Goal: Share content: Share content

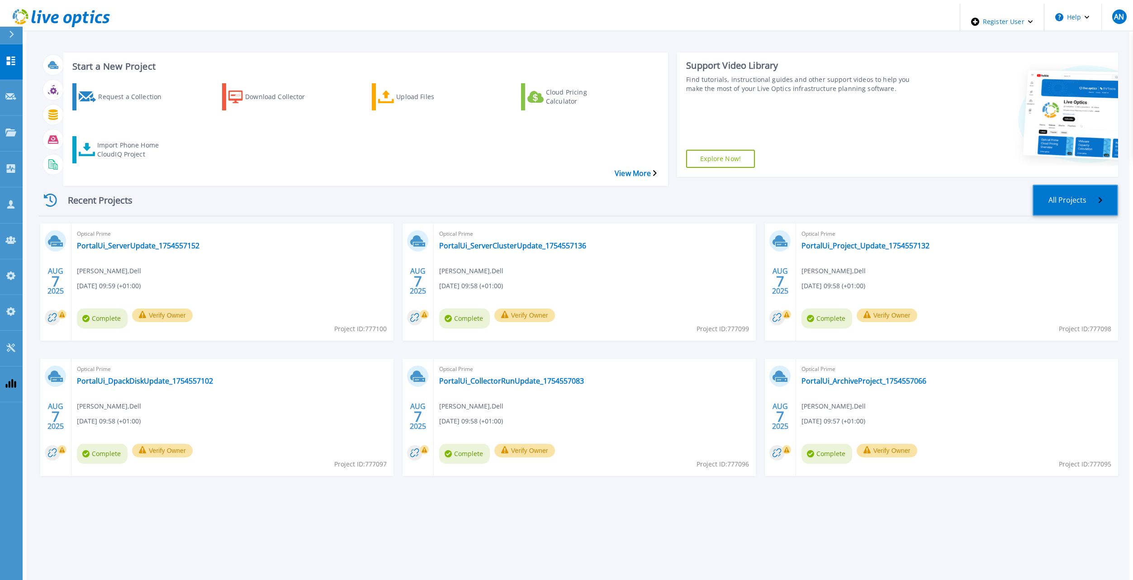
click at [1092, 185] on link "All Projects" at bounding box center [1076, 200] width 86 height 31
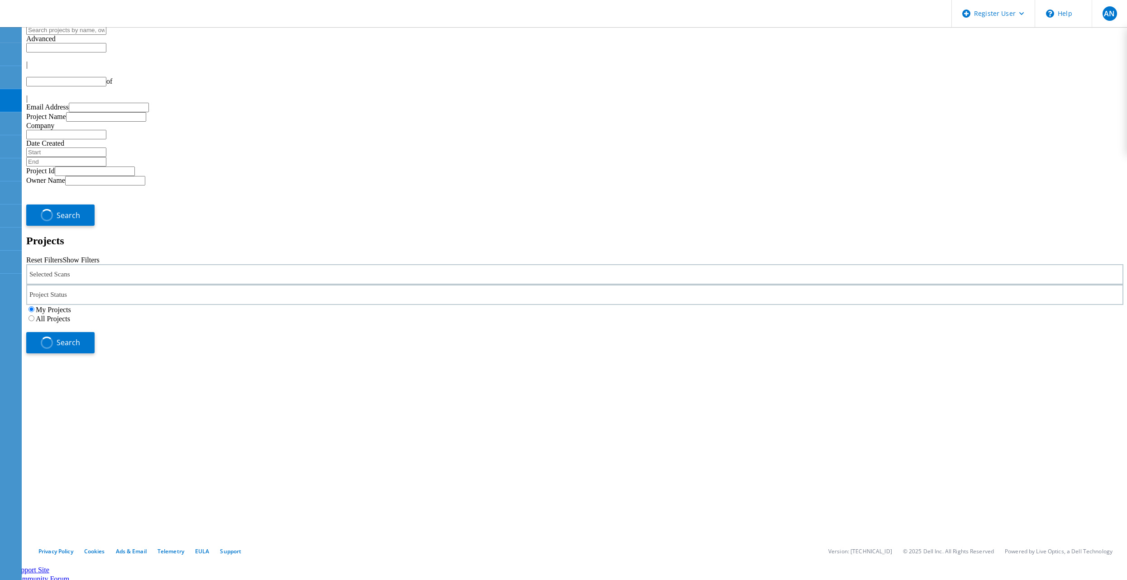
type input "1"
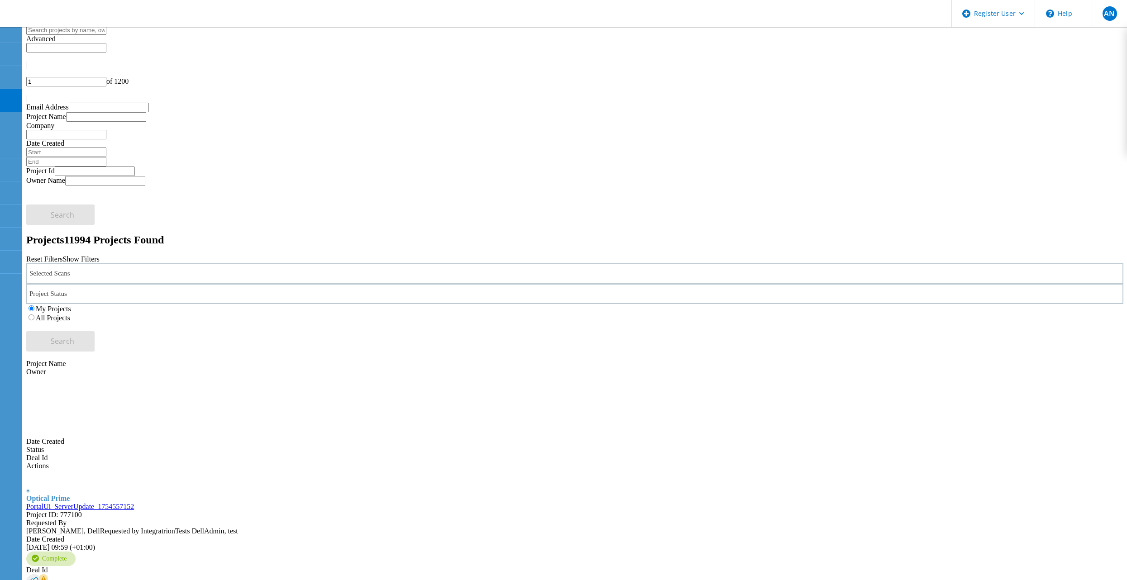
click at [106, 35] on input "text" at bounding box center [66, 30] width 80 height 10
paste input "494428"
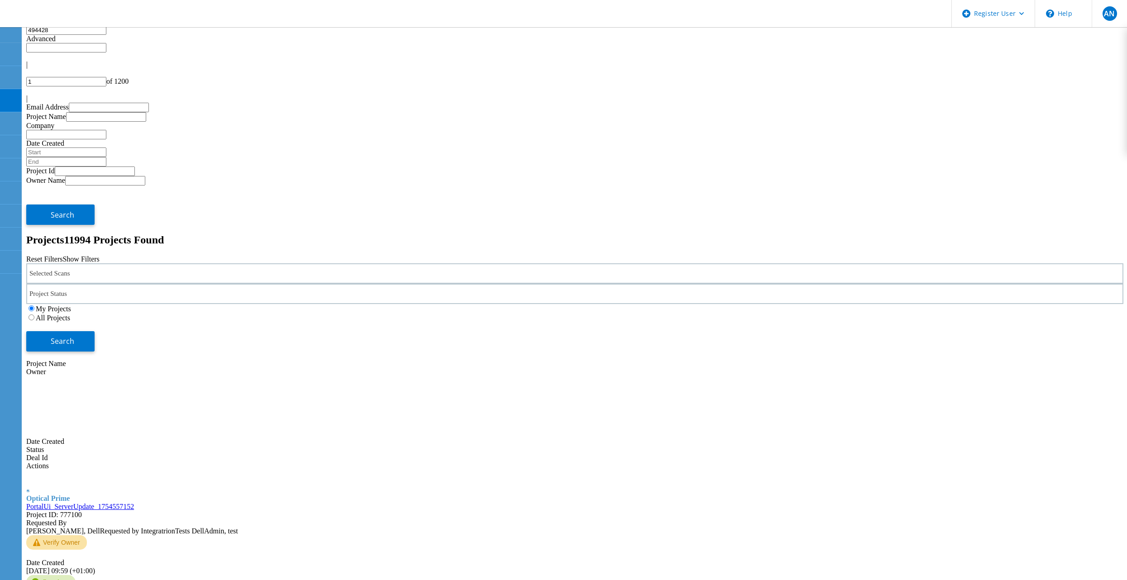
type input "494428"
click at [699, 304] on div "My Projects All Projects" at bounding box center [574, 313] width 1097 height 18
click at [70, 314] on label "All Projects" at bounding box center [53, 318] width 34 height 8
click at [34, 314] on input "All Projects" at bounding box center [32, 317] width 6 height 6
click at [74, 336] on span "Search" at bounding box center [63, 341] width 24 height 10
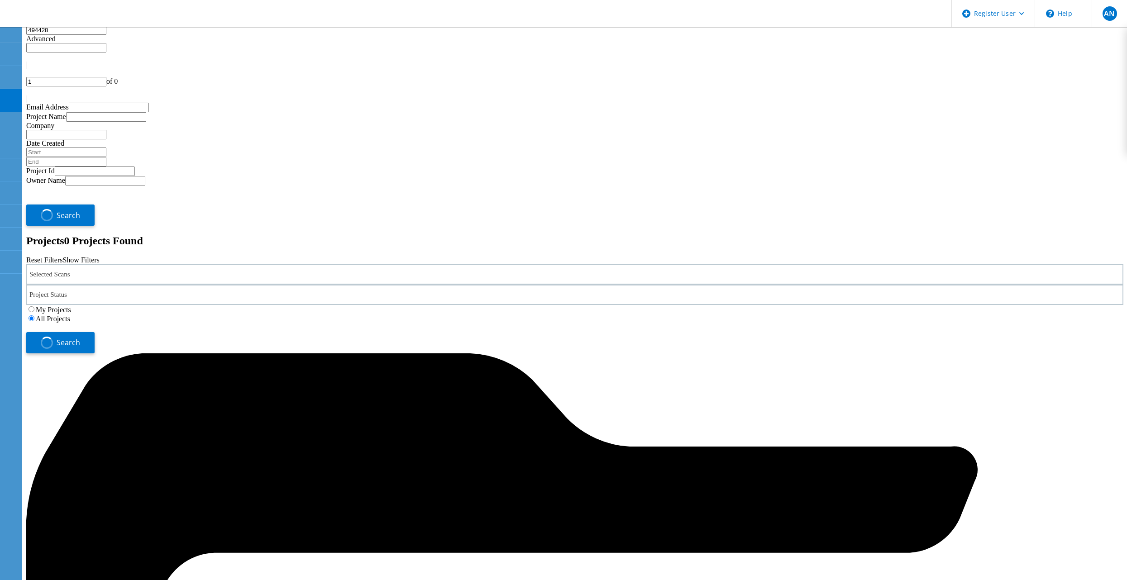
click at [251, 264] on div "Selected Scans" at bounding box center [574, 274] width 1097 height 20
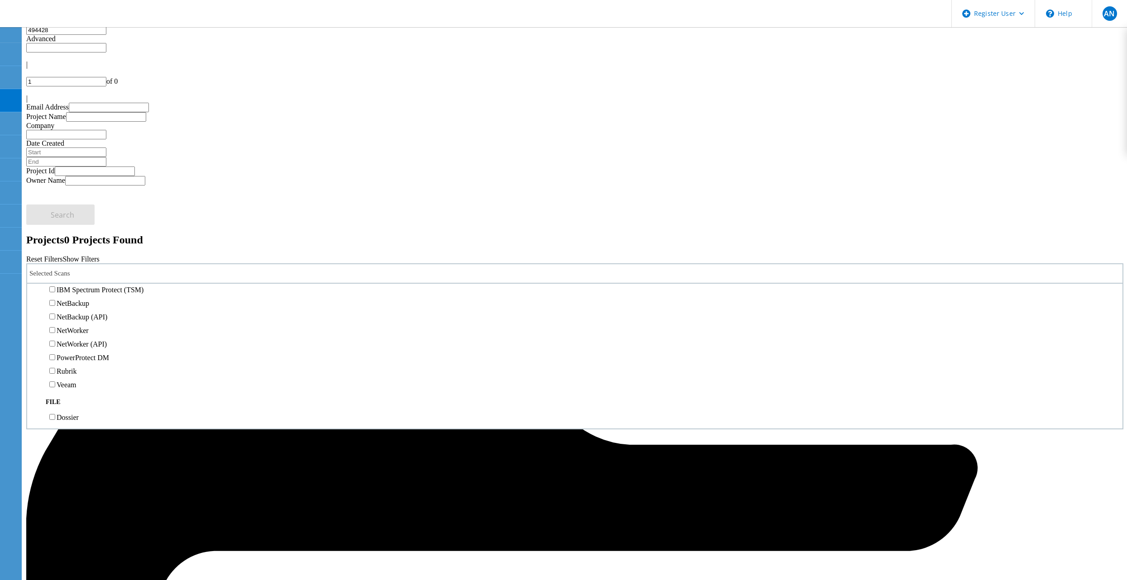
scroll to position [430, 0]
click at [79, 236] on label "Avamar" at bounding box center [68, 240] width 23 height 8
click at [55, 237] on input "Avamar" at bounding box center [52, 240] width 6 height 6
click at [271, 234] on div "Projects 0 Projects Found" at bounding box center [574, 240] width 1097 height 12
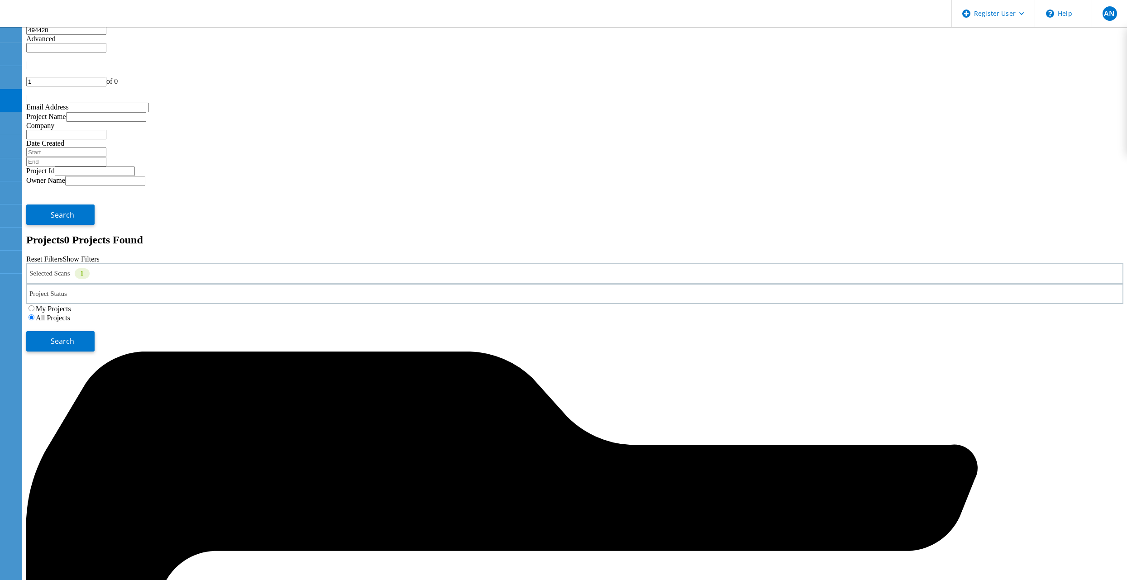
click at [106, 35] on input "494428" at bounding box center [66, 30] width 80 height 10
drag, startPoint x: 494, startPoint y: 85, endPoint x: 594, endPoint y: 108, distance: 103.1
click at [495, 234] on h2 "Projects 0 Projects Found" at bounding box center [574, 240] width 1097 height 12
click at [95, 331] on button "Search" at bounding box center [60, 341] width 68 height 20
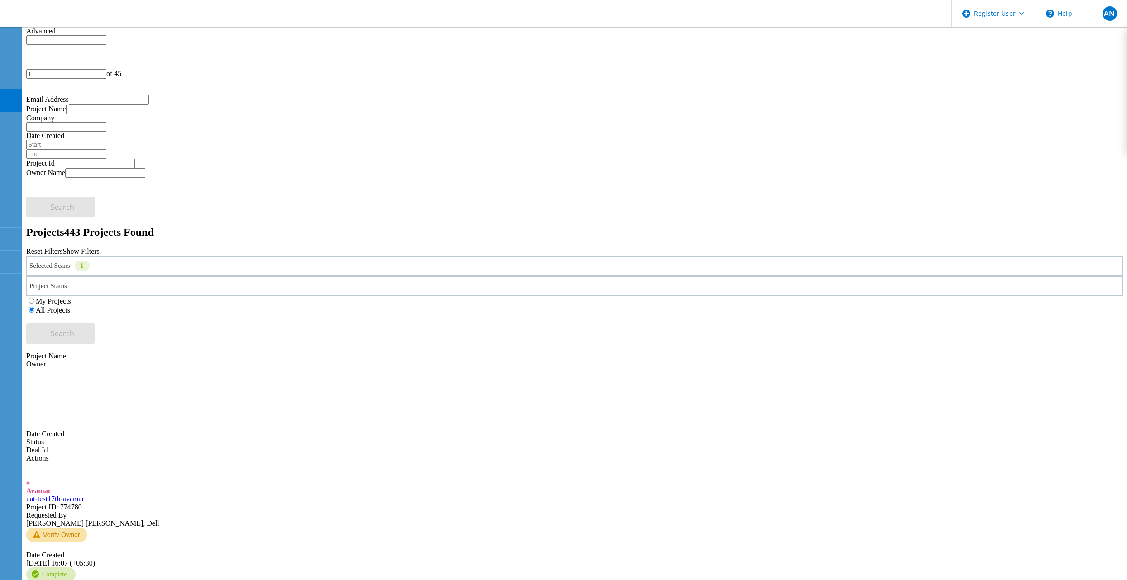
scroll to position [0, 0]
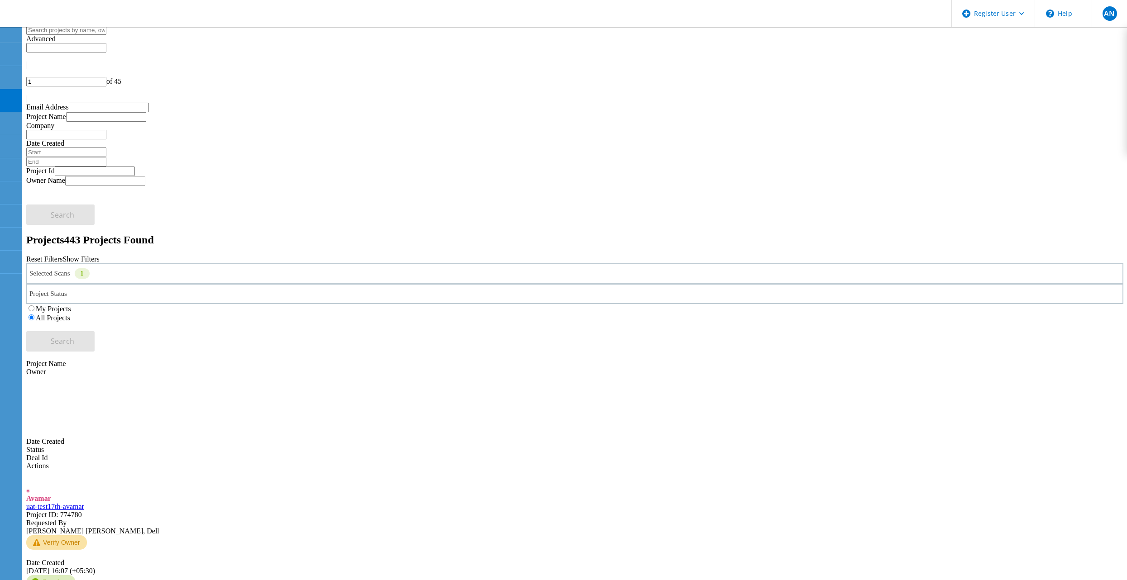
click at [674, 304] on div "My Projects" at bounding box center [574, 308] width 1097 height 9
click at [71, 305] on label "My Projects" at bounding box center [53, 309] width 35 height 8
click at [34, 305] on input "My Projects" at bounding box center [32, 308] width 6 height 6
click at [903, 263] on div "Selected Scans 1 Project Status In Progress Complete Published Anonymous Archiv…" at bounding box center [574, 307] width 1097 height 88
click at [95, 331] on button "Search" at bounding box center [60, 341] width 68 height 20
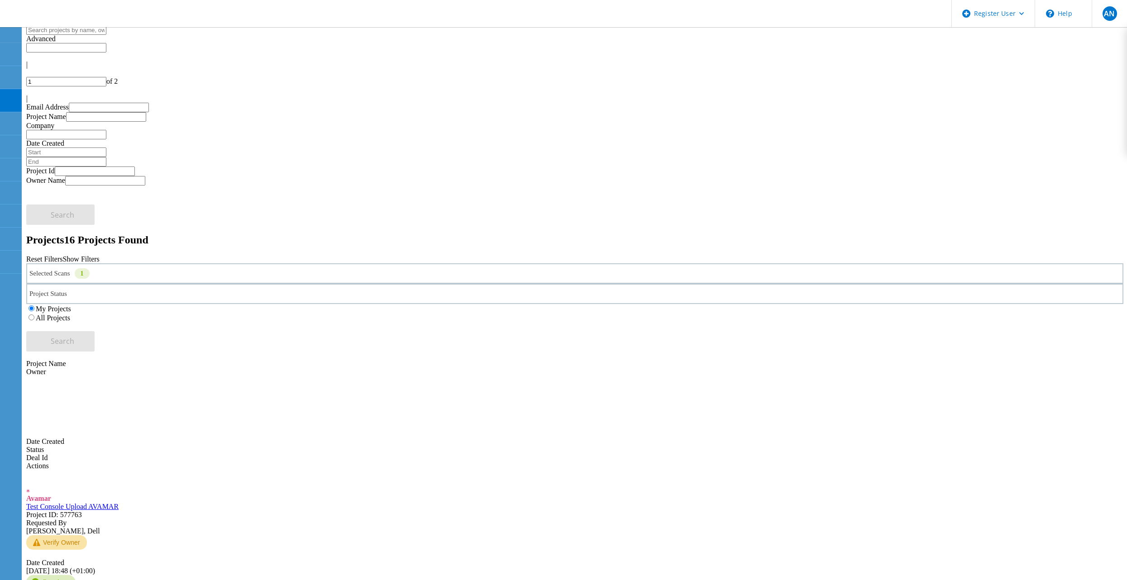
drag, startPoint x: 170, startPoint y: 242, endPoint x: 151, endPoint y: 242, distance: 19.0
copy span "577584"
drag, startPoint x: 151, startPoint y: 242, endPoint x: 223, endPoint y: 263, distance: 74.6
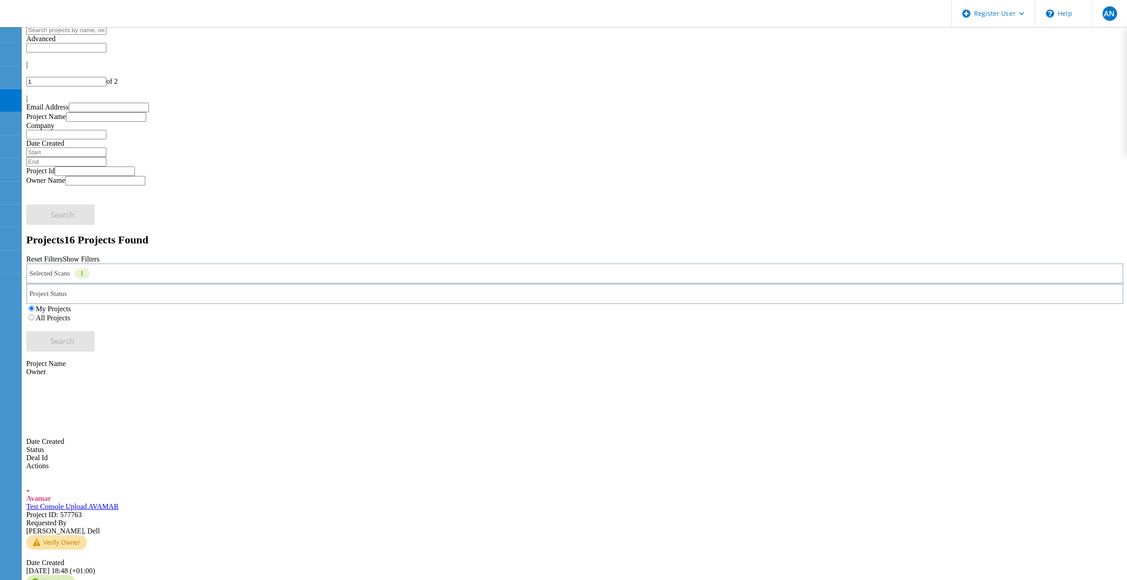
drag, startPoint x: 166, startPoint y: 244, endPoint x: 152, endPoint y: 243, distance: 14.9
copy span "577584"
drag, startPoint x: 179, startPoint y: 247, endPoint x: 152, endPoint y: 246, distance: 27.6
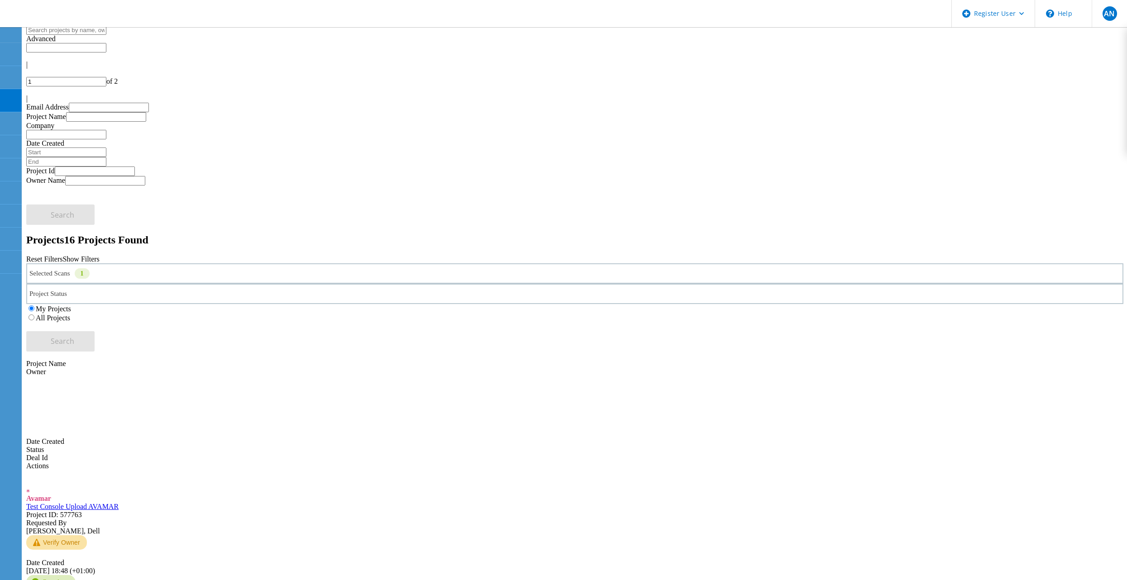
copy span "577584"
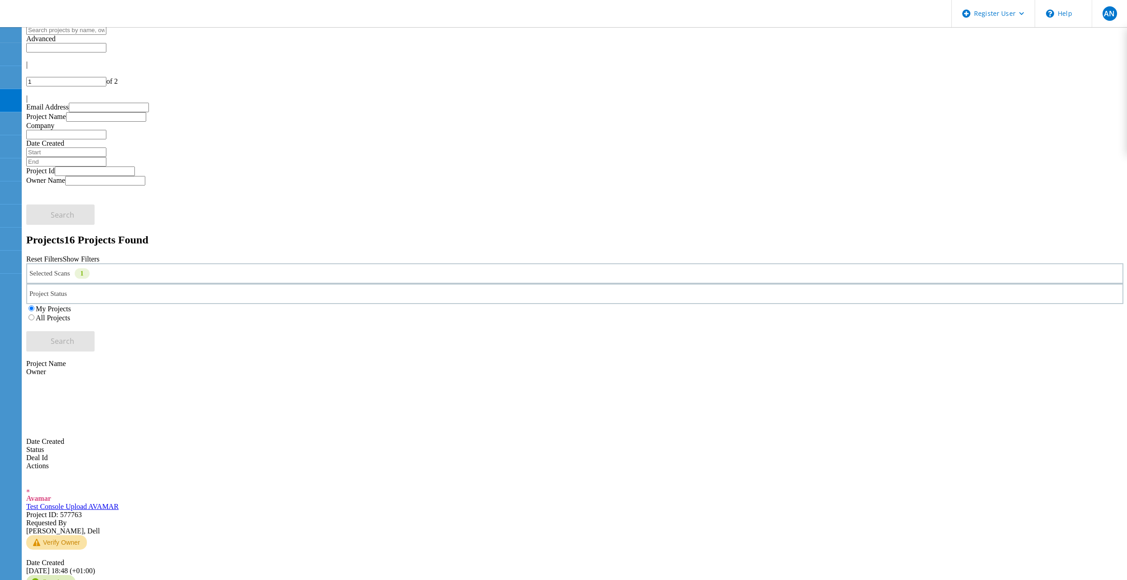
paste input "automation_delladmin_shared@liveoptics.com"
type input "automation_delladmin_shared@liveoptics.com"
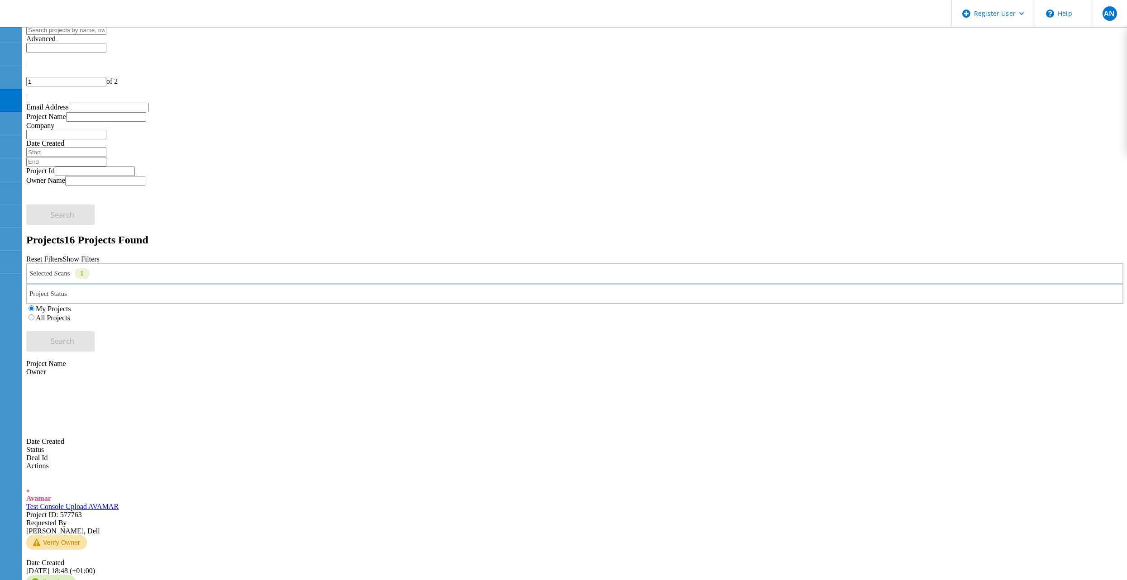
paste input "automation_delluser_shared@liveoptics.com"
type input "automation_delluser_shared@liveoptics.com"
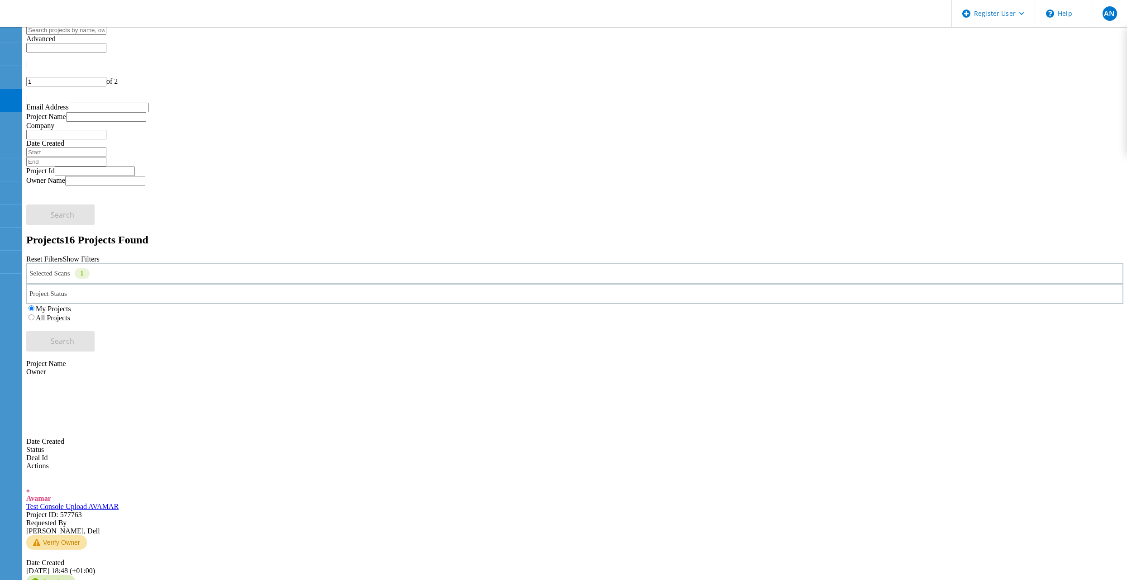
paste input "automation_partnerteamadmin_shared@liveoptics.com"
type input "automation_partnerteamadmin_shared@liveoptics.com"
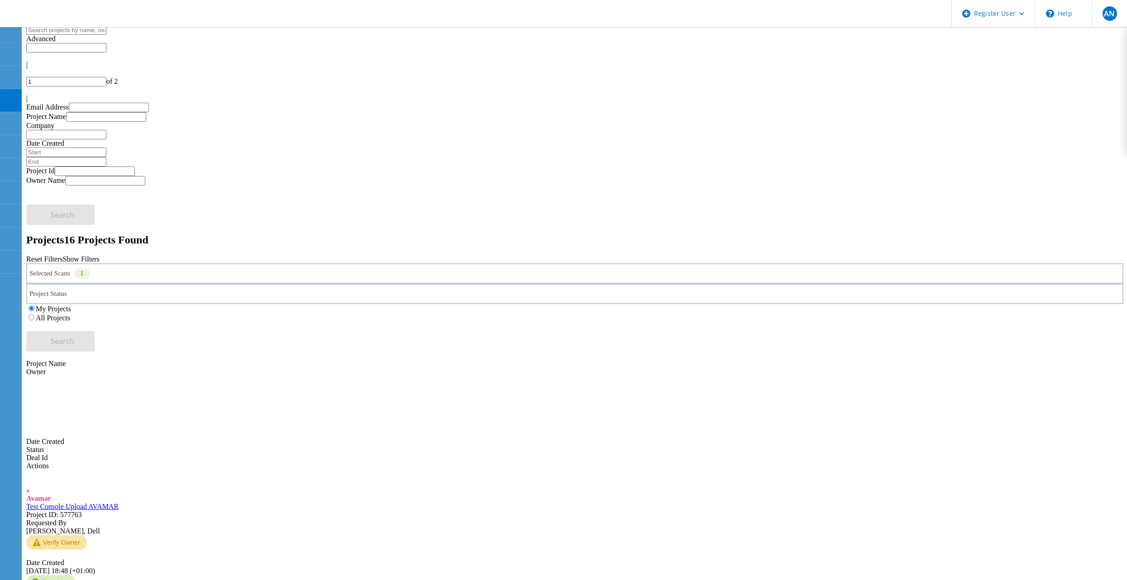
drag, startPoint x: 555, startPoint y: 204, endPoint x: 563, endPoint y: 205, distance: 8.2
paste input "automation_partnerteammember_shared@liveoptics.com"
type input "automation_partnerteammember_shared@liveoptics.com"
drag, startPoint x: 557, startPoint y: 221, endPoint x: 495, endPoint y: 222, distance: 62.9
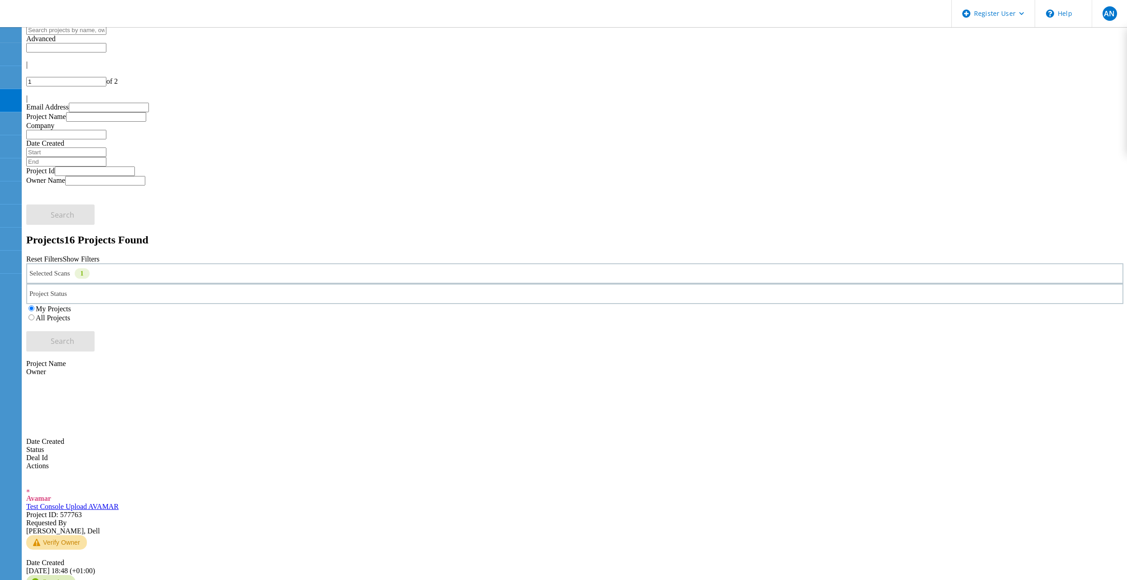
paste input "automation_partner_shared@liveoptics.com"
type input "automation_partner_shared@liveoptics.com"
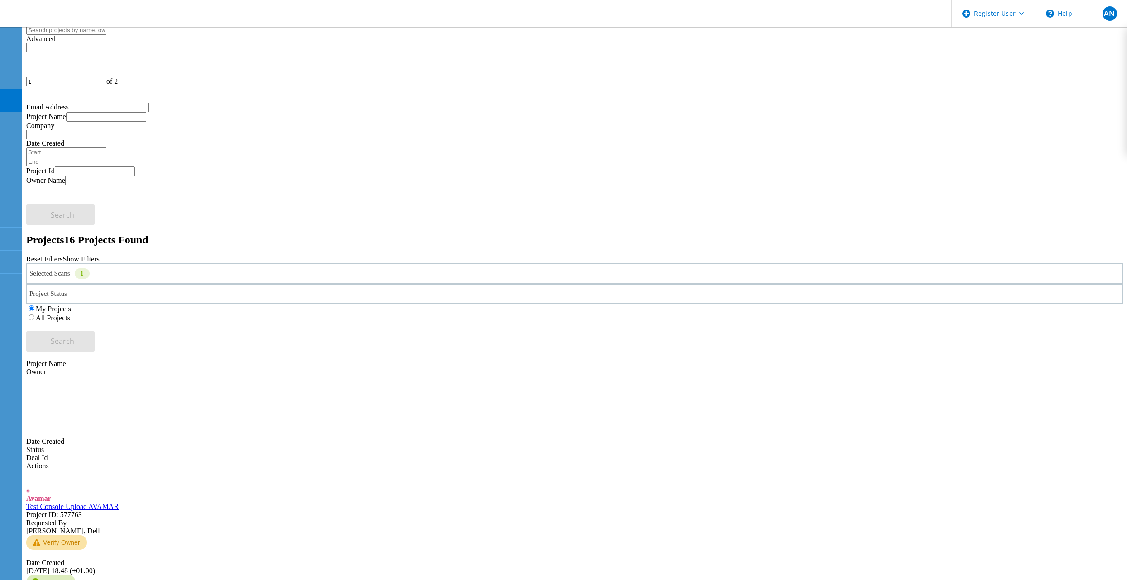
paste input "automation_oemteamadmin_shared@liveoptics.com"
type input "automation_oemteamadmin_shared@liveoptics.com"
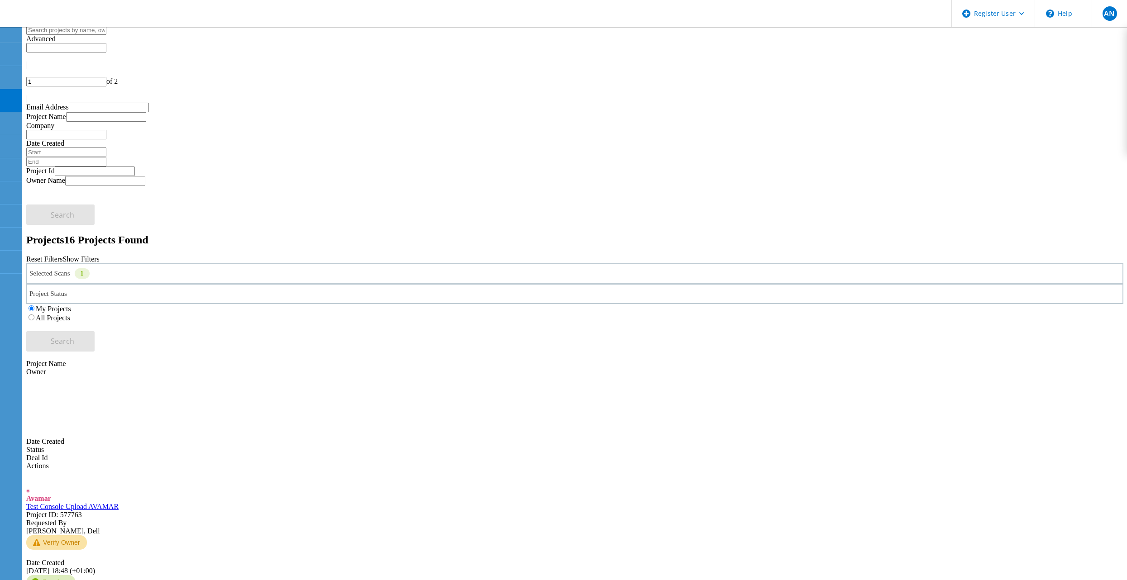
paste input "automation_oemteammember_shared@liveoptics.com"
type input "automation_oemteammember_shared@liveoptics.com"
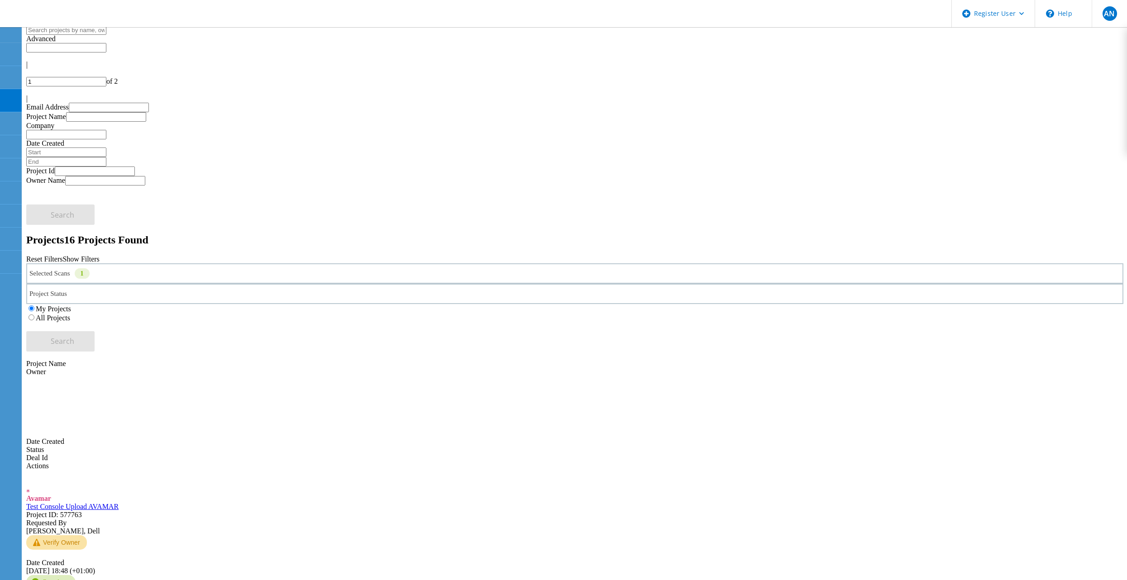
paste input "endus"
type input "automation_oemenduser_shared@liveoptics.com"
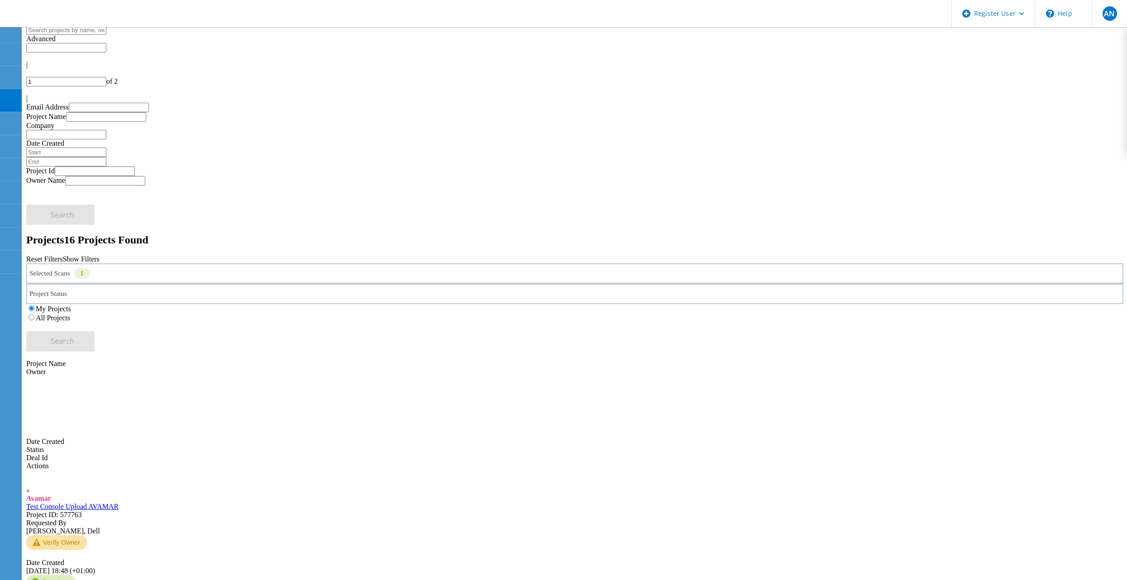
paste input "search"
type input "automation_oemuser_shared@liveoptics.com"
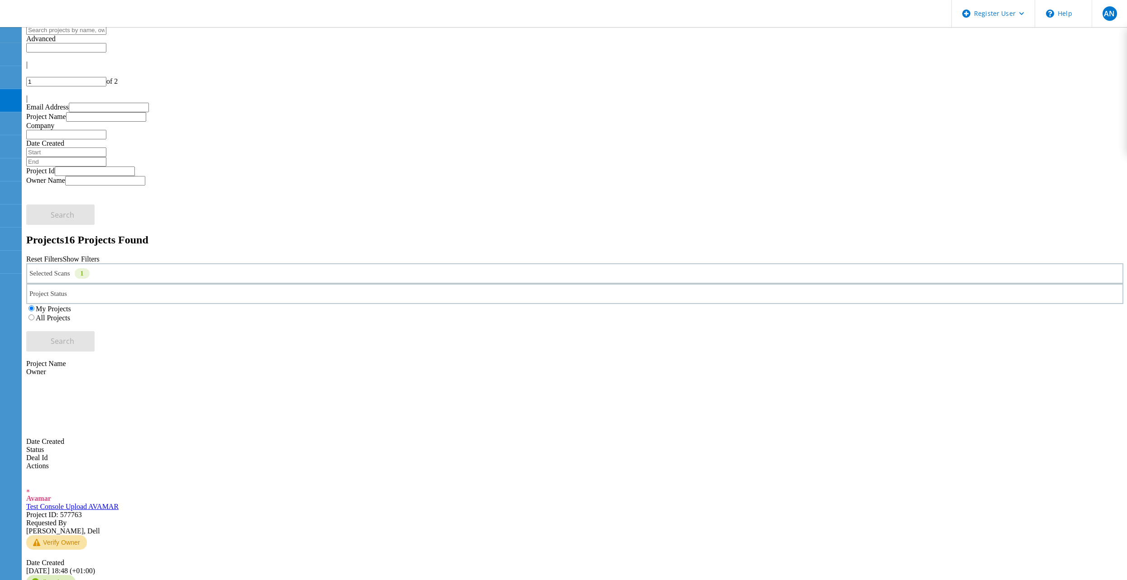
paste input "automation_enduser_shared@liveoptics.com"
type input "automation_enduser_shared@liveoptics.com"
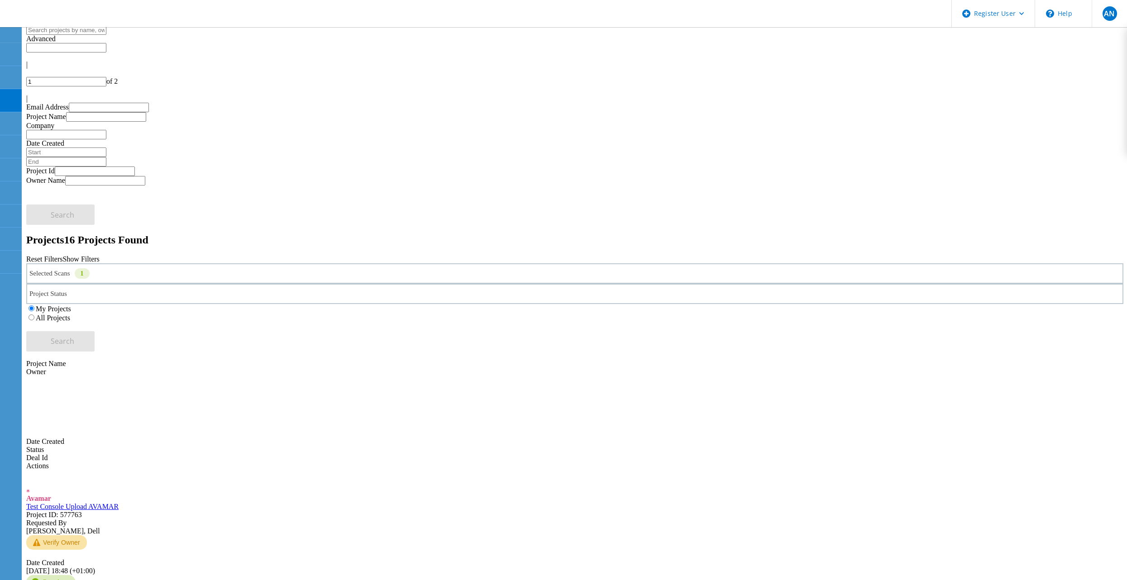
click at [120, 234] on span "16 Projects Found" at bounding box center [106, 240] width 84 height 12
click at [675, 234] on div "Projects 16 Projects Found Reset Filters Show Filters" at bounding box center [574, 248] width 1097 height 29
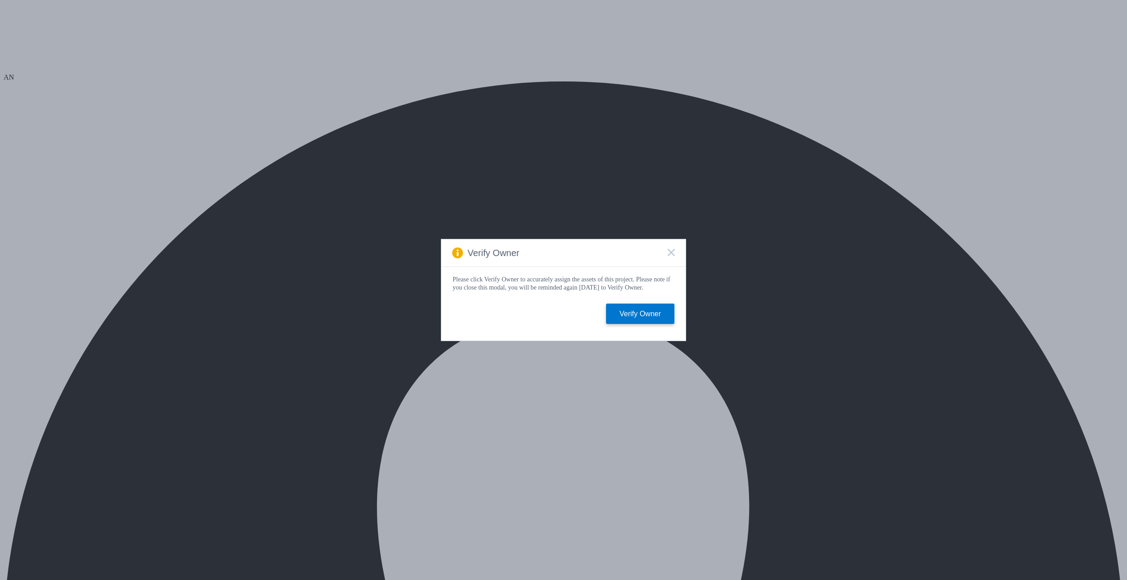
click at [669, 250] on icon at bounding box center [670, 252] width 7 height 7
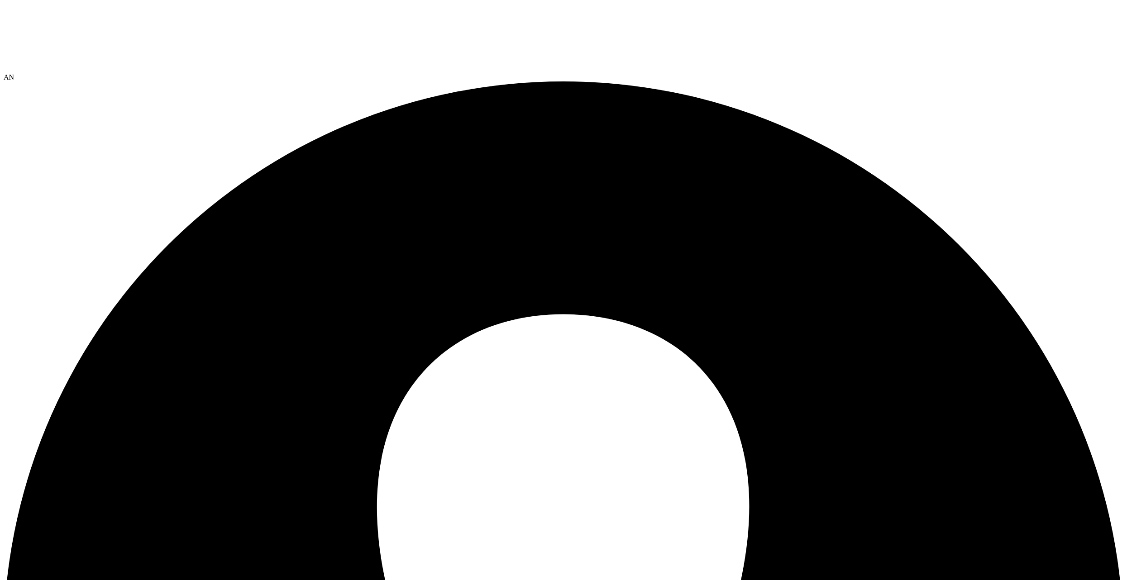
drag, startPoint x: 247, startPoint y: 132, endPoint x: 76, endPoint y: 132, distance: 170.6
copy h2 "Upload AVAMAR_20210614T155613"
click at [59, 10] on icon at bounding box center [72, 38] width 136 height 68
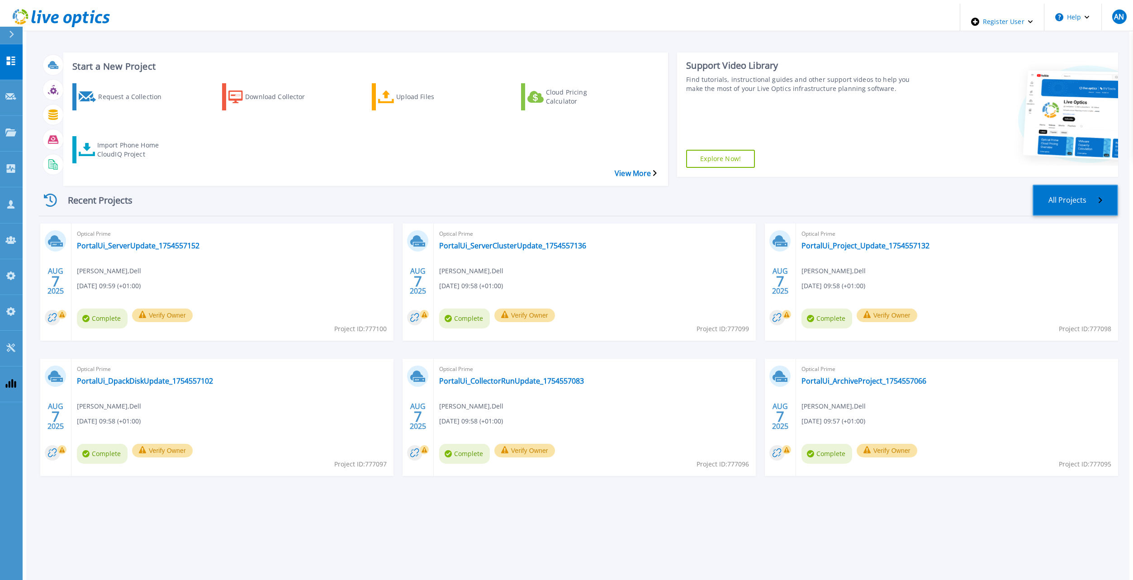
click at [1079, 185] on link "All Projects" at bounding box center [1076, 200] width 86 height 31
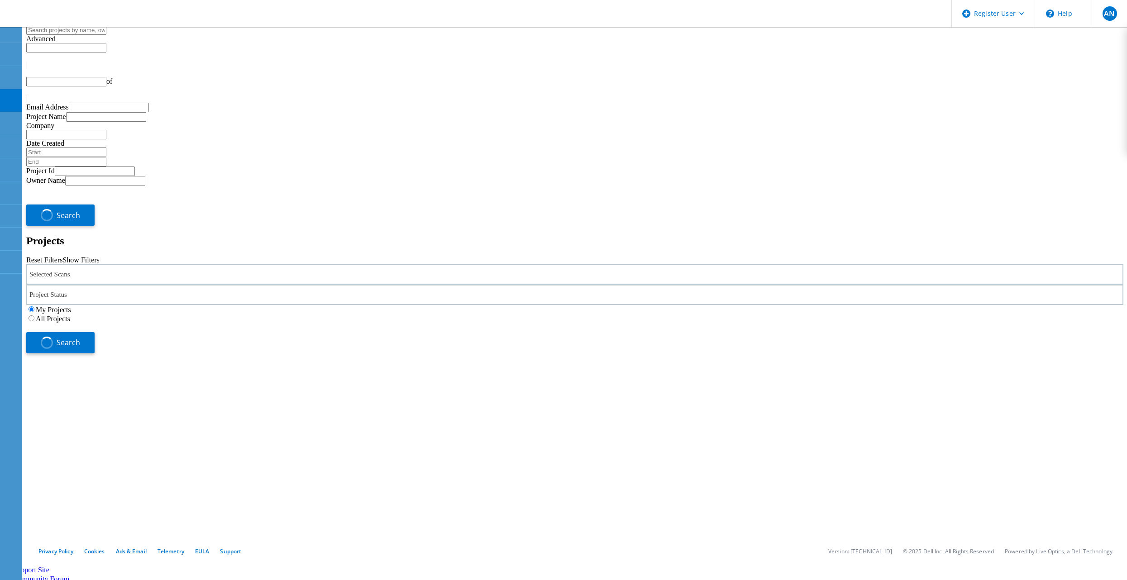
type input "1"
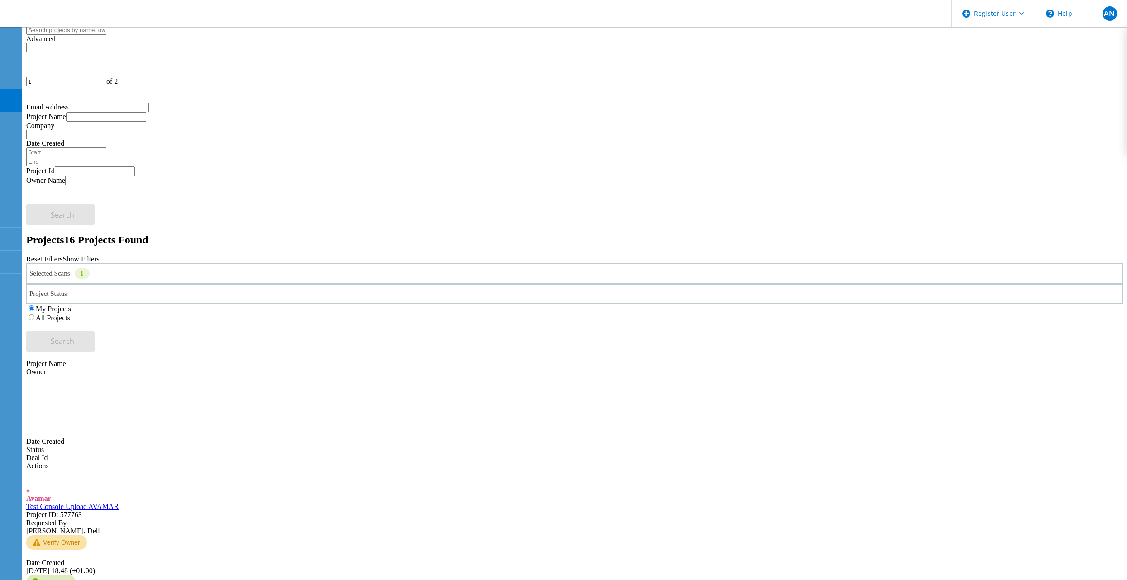
click at [219, 263] on div "Selected Scans 1" at bounding box center [574, 273] width 1097 height 20
click at [71, 231] on label "3PAR" at bounding box center [65, 235] width 17 height 8
click at [55, 231] on input "3PAR" at bounding box center [52, 234] width 6 height 6
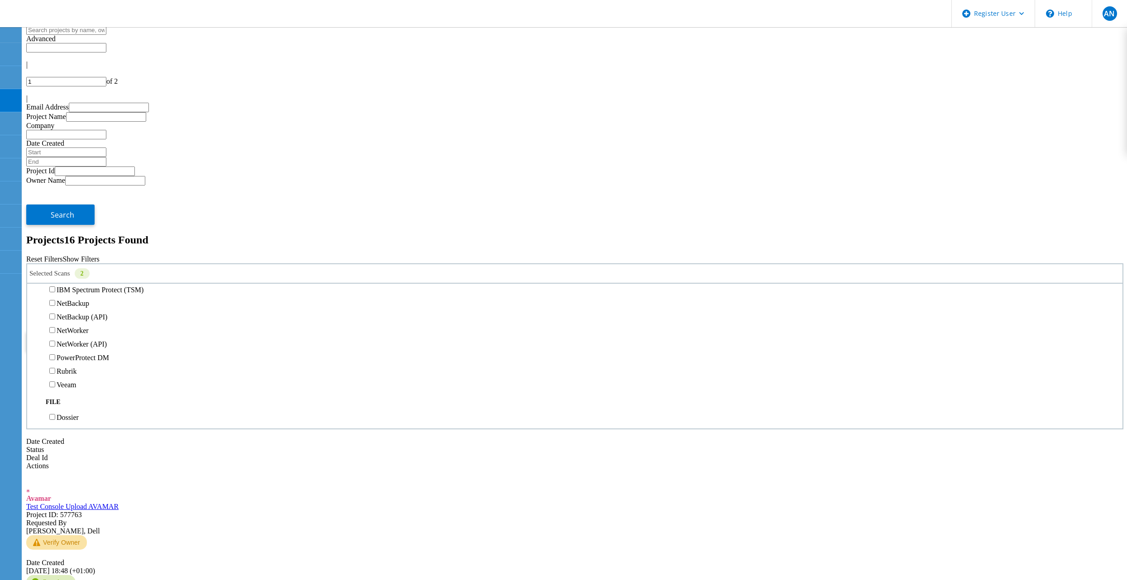
scroll to position [452, 0]
click at [73, 232] on label "Avamar" at bounding box center [68, 236] width 23 height 8
click at [55, 232] on input "Avamar" at bounding box center [52, 235] width 6 height 6
click at [95, 331] on button "Search" at bounding box center [60, 341] width 68 height 20
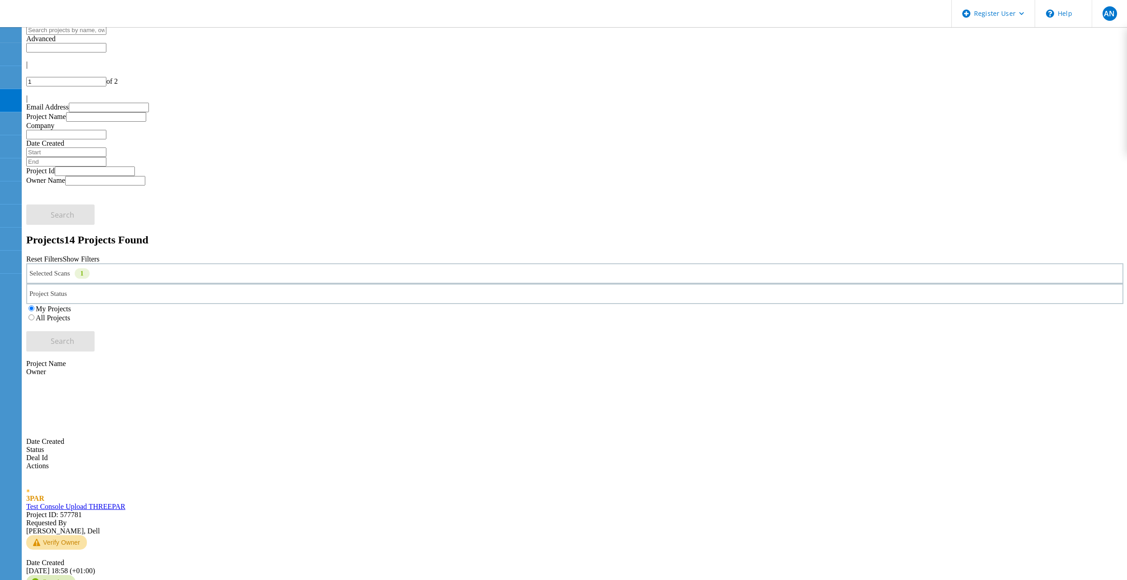
click at [125, 503] on link "Test Console Upload THREEPAR" at bounding box center [75, 507] width 99 height 8
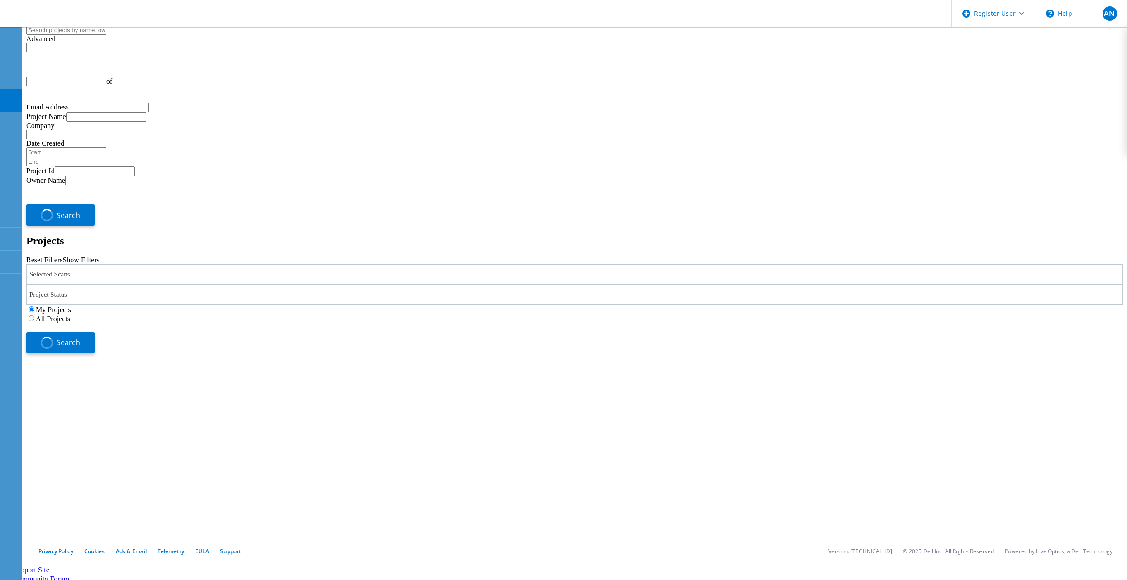
type input "1"
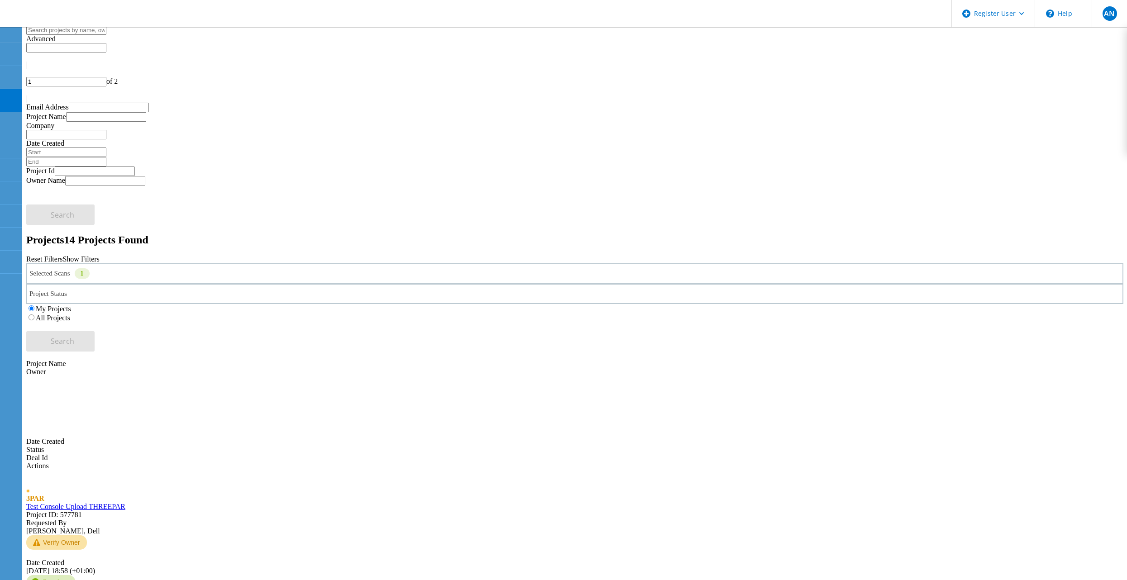
click at [70, 314] on label "All Projects" at bounding box center [53, 318] width 34 height 8
click at [34, 314] on input "All Projects" at bounding box center [32, 317] width 6 height 6
click at [930, 304] on div "My Projects All Projects" at bounding box center [574, 313] width 1097 height 18
click at [95, 331] on button "Search" at bounding box center [60, 341] width 68 height 20
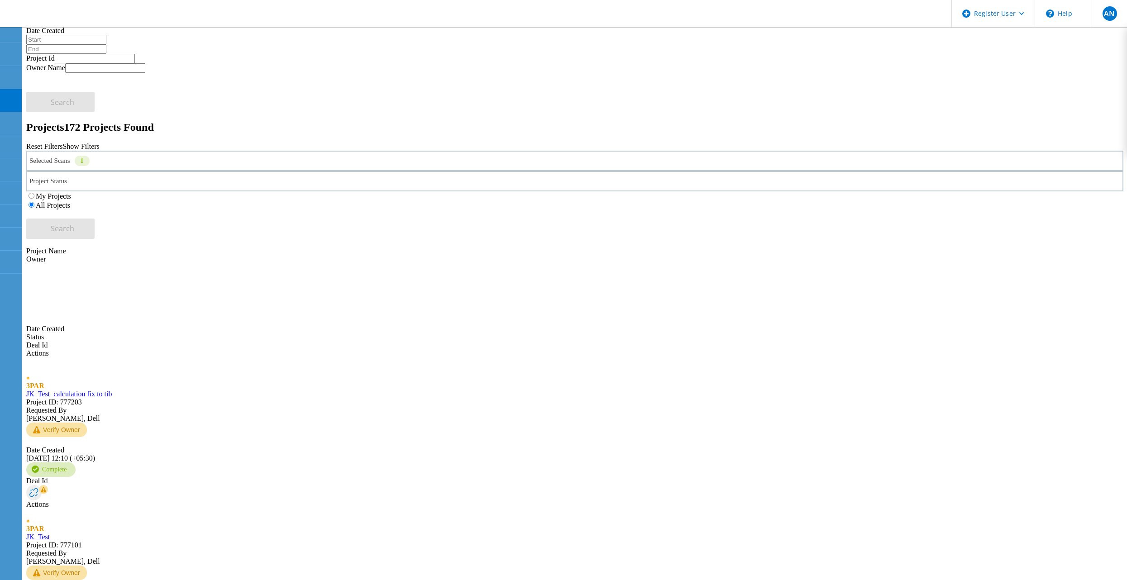
scroll to position [133, 0]
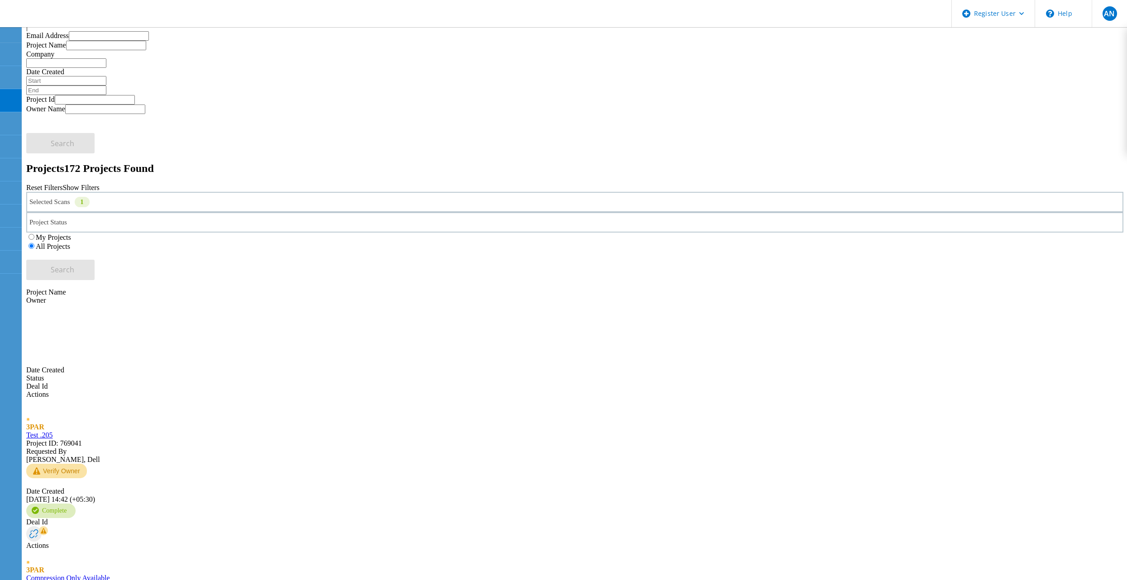
scroll to position [0, 0]
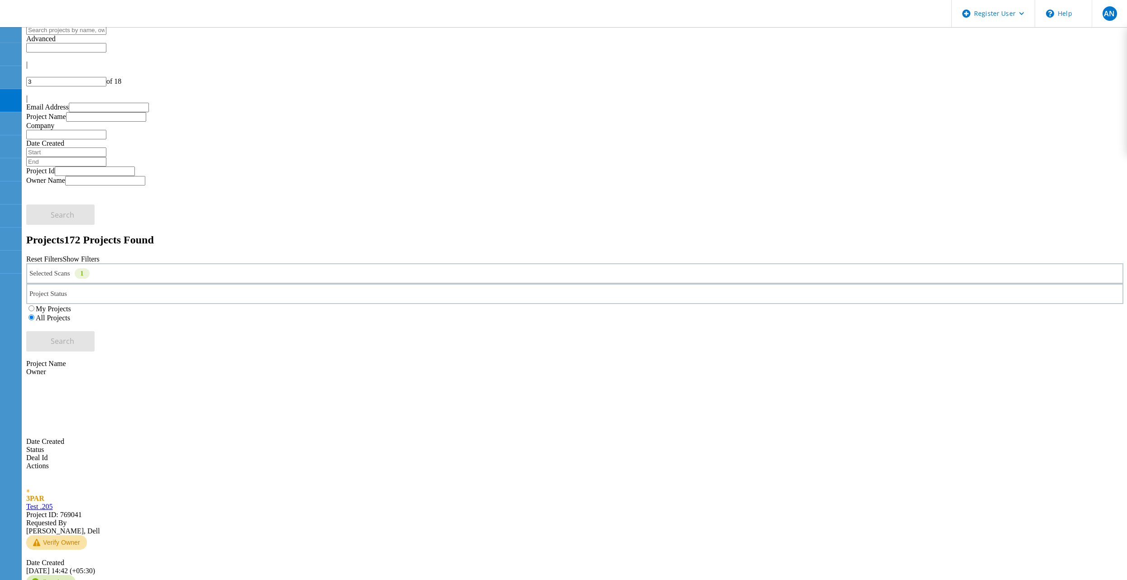
click at [1091, 86] on div at bounding box center [574, 90] width 1097 height 8
click at [26, 75] on icon at bounding box center [26, 75] width 0 height 0
type input "4"
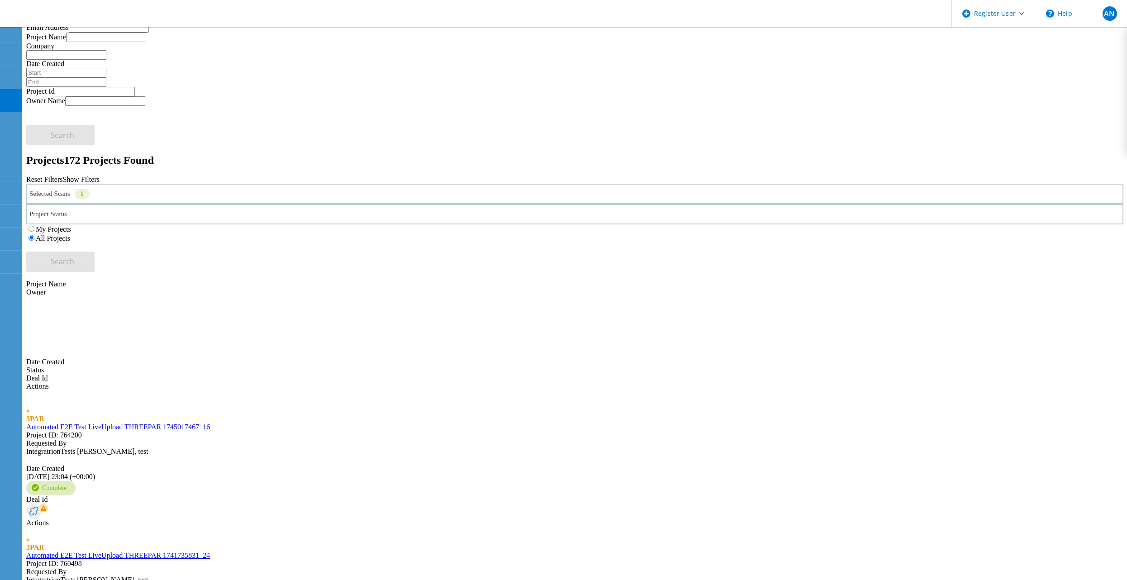
scroll to position [90, 0]
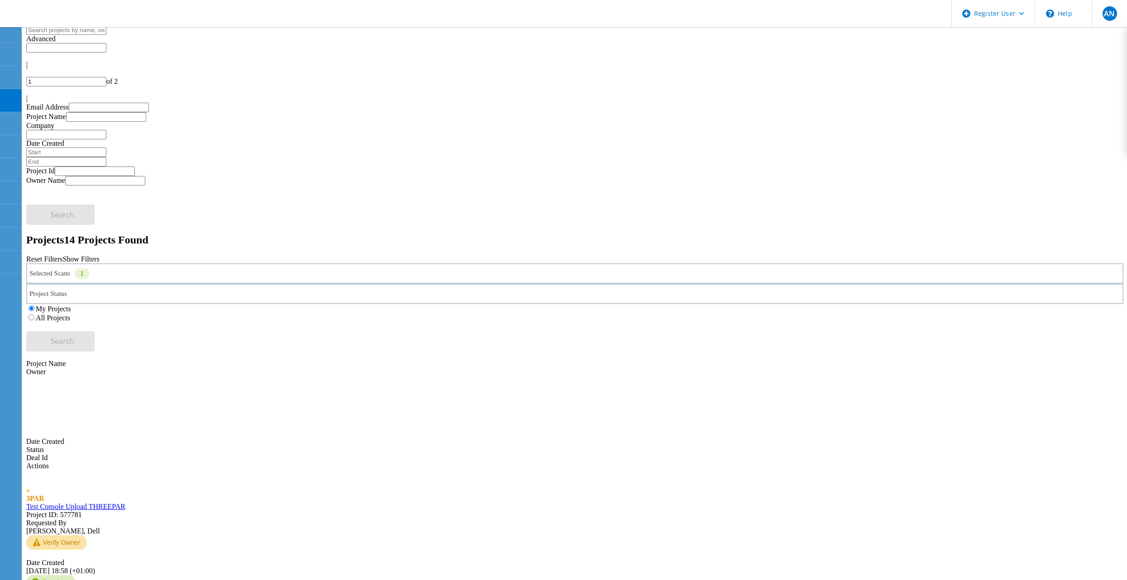
click at [70, 314] on label "All Projects" at bounding box center [53, 318] width 34 height 8
click at [34, 314] on input "All Projects" at bounding box center [32, 317] width 6 height 6
click at [95, 331] on button "Search" at bounding box center [60, 341] width 68 height 20
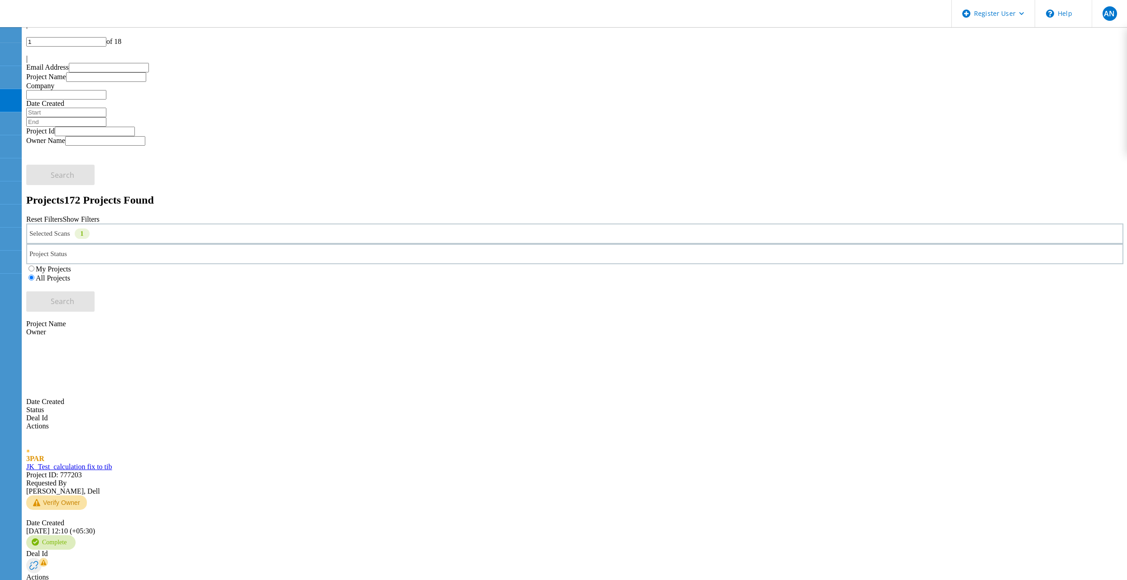
scroll to position [90, 0]
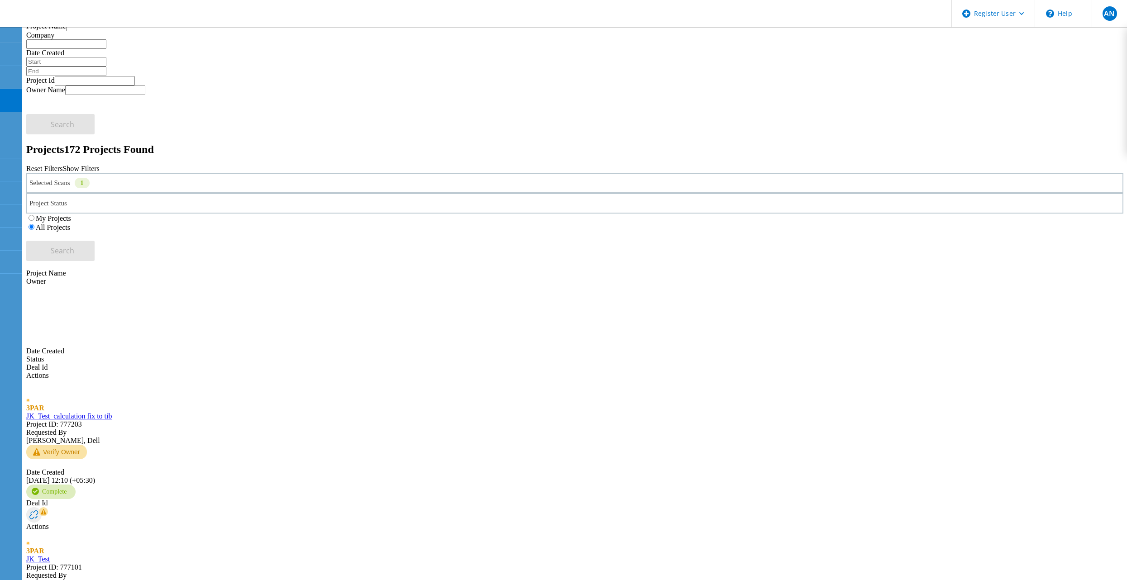
click at [1095, 4] on div at bounding box center [574, 0] width 1097 height 8
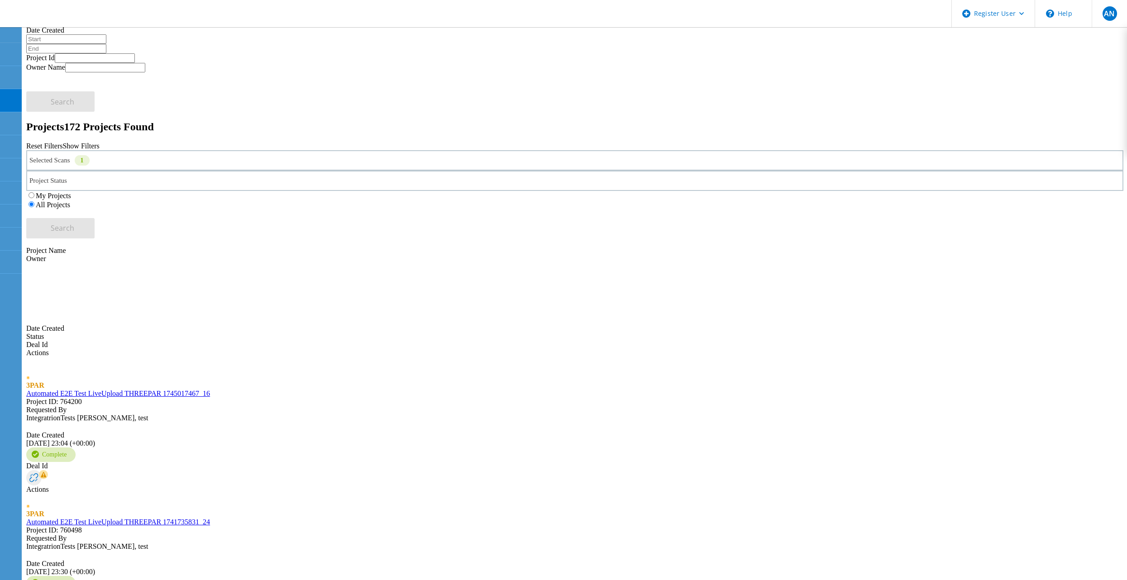
scroll to position [124, 0]
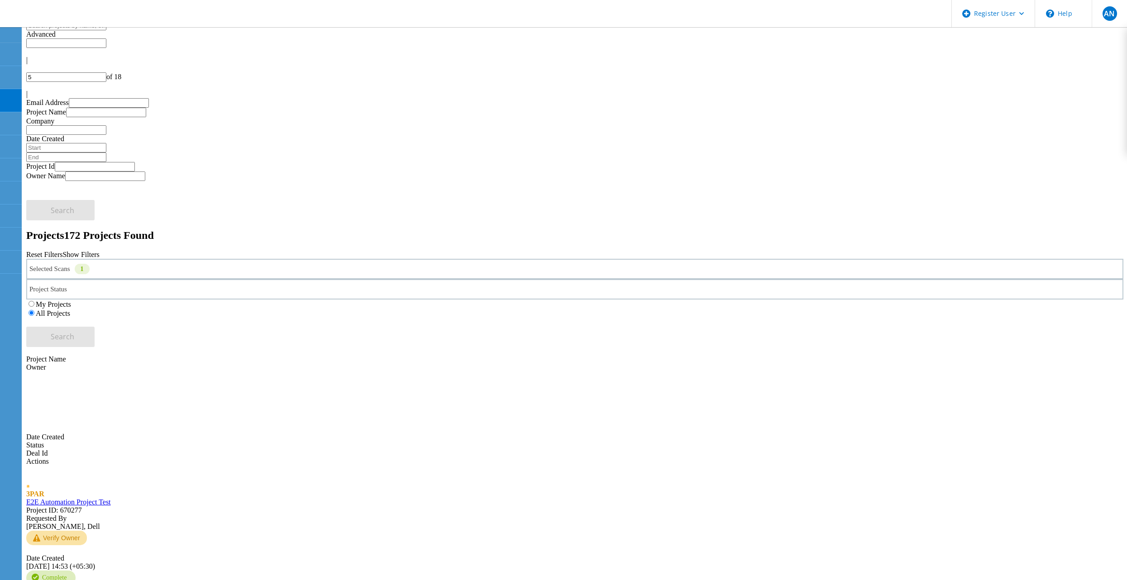
scroll to position [0, 0]
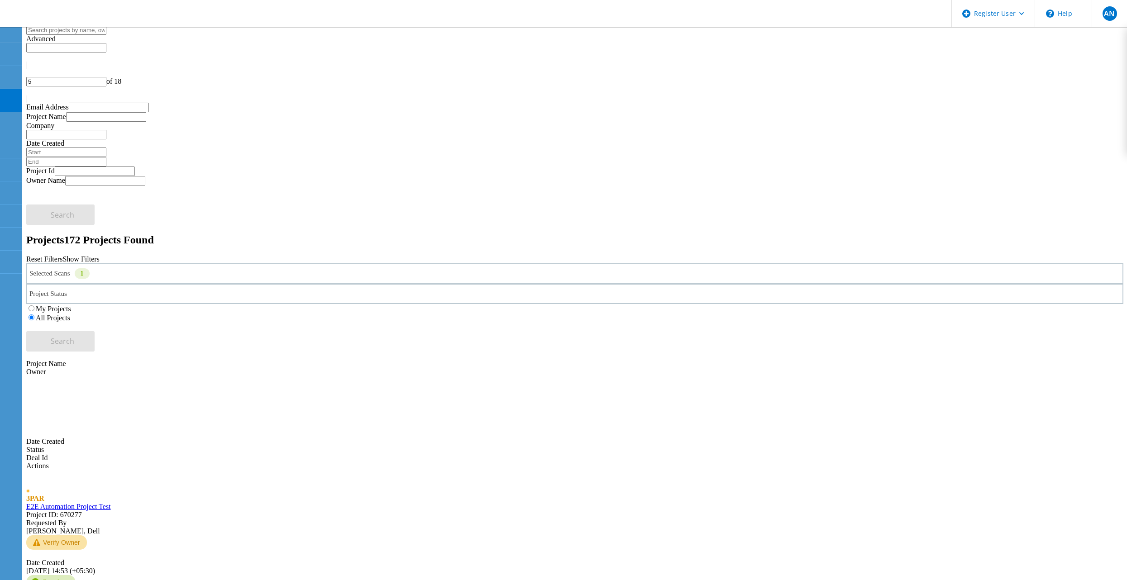
click at [28, 67] on icon at bounding box center [28, 67] width 0 height 0
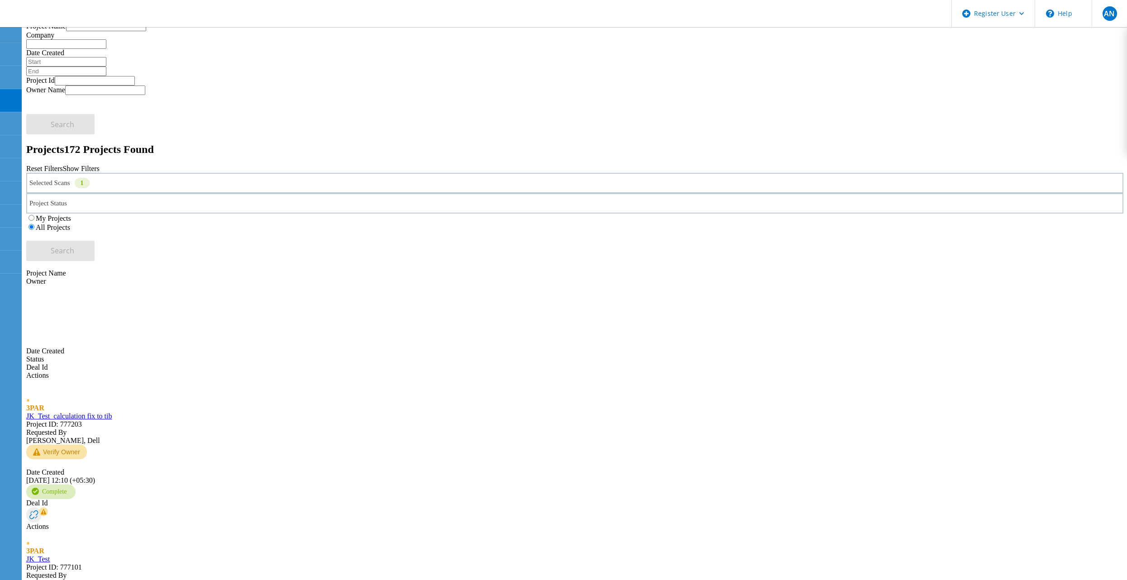
scroll to position [133, 0]
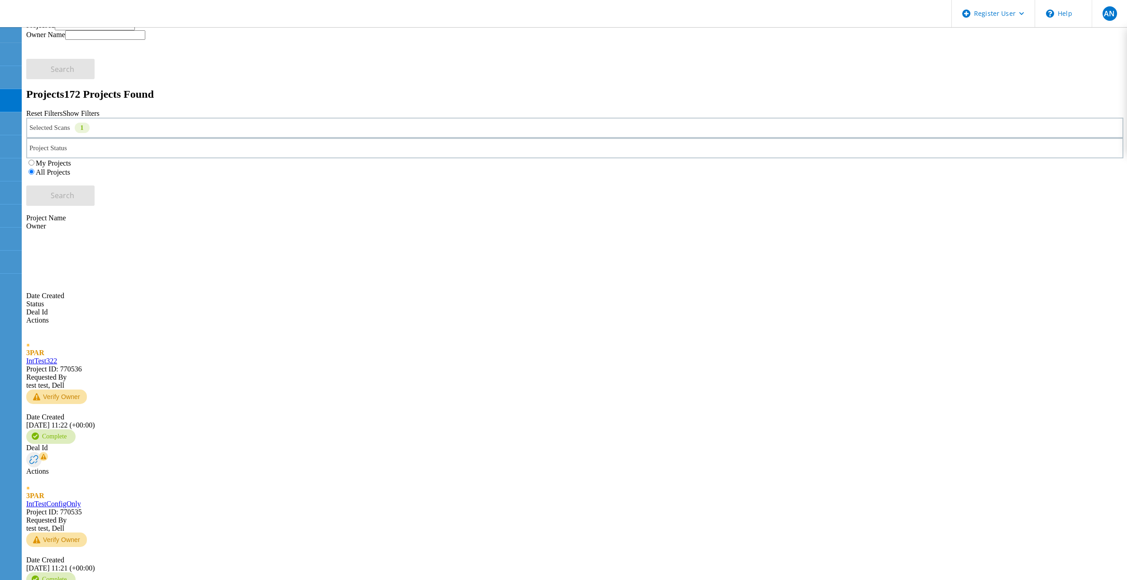
scroll to position [149, 0]
type input "3"
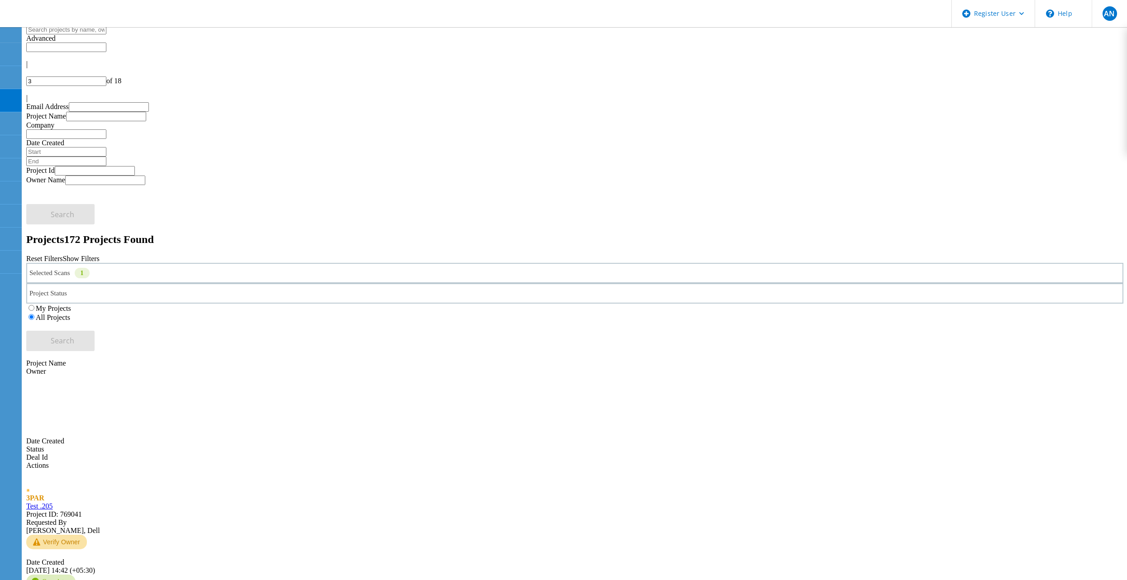
scroll to position [0, 0]
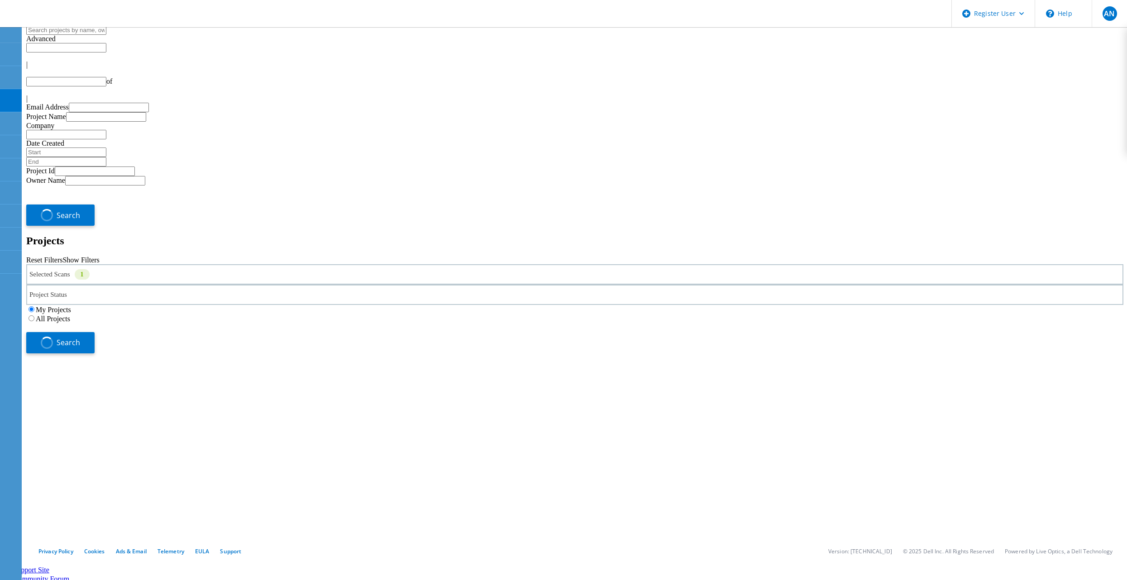
type input "1"
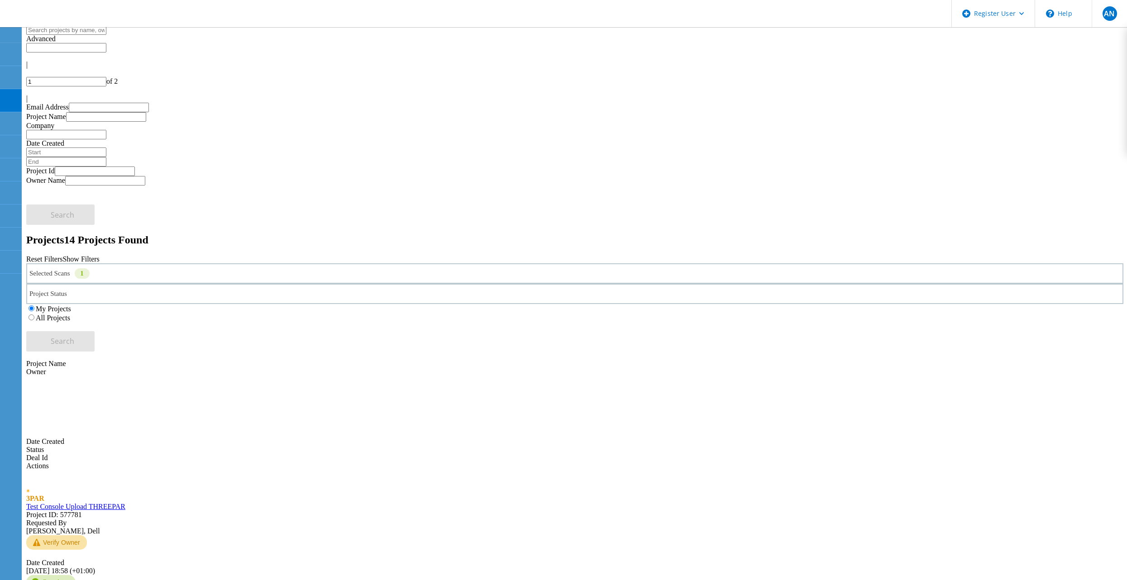
click at [827, 304] on div "My Projects All Projects" at bounding box center [574, 313] width 1097 height 18
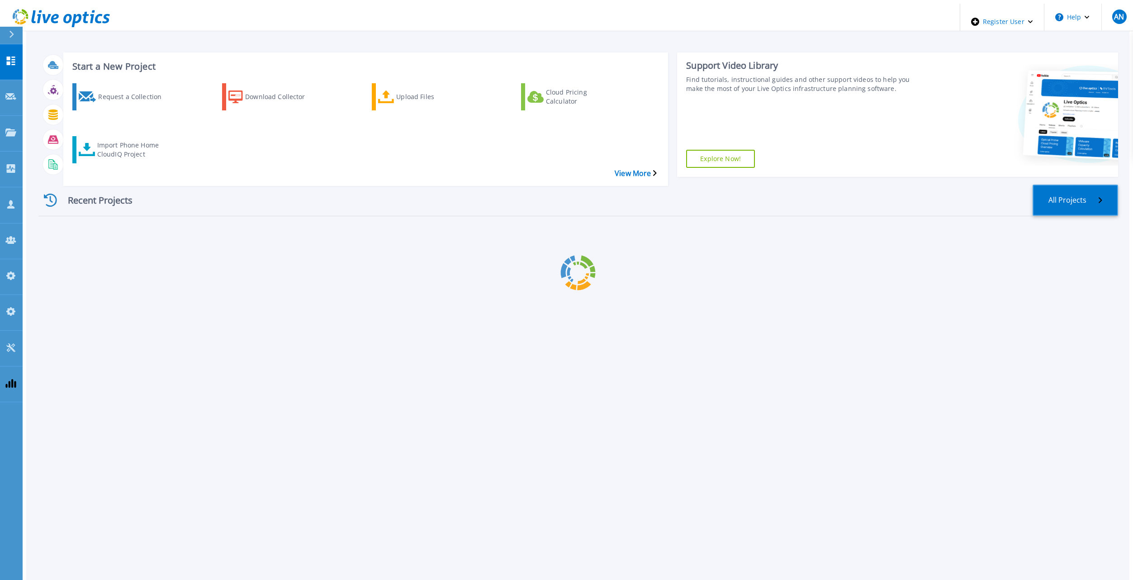
click at [1070, 185] on link "All Projects" at bounding box center [1076, 200] width 86 height 31
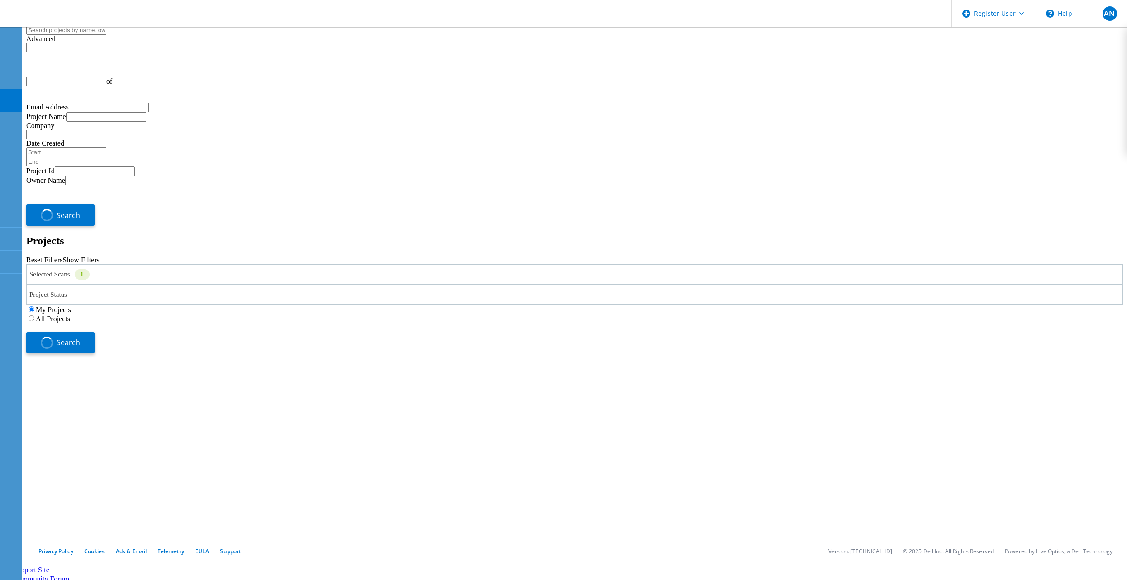
click at [106, 35] on input "text" at bounding box center [66, 30] width 80 height 10
type input "1"
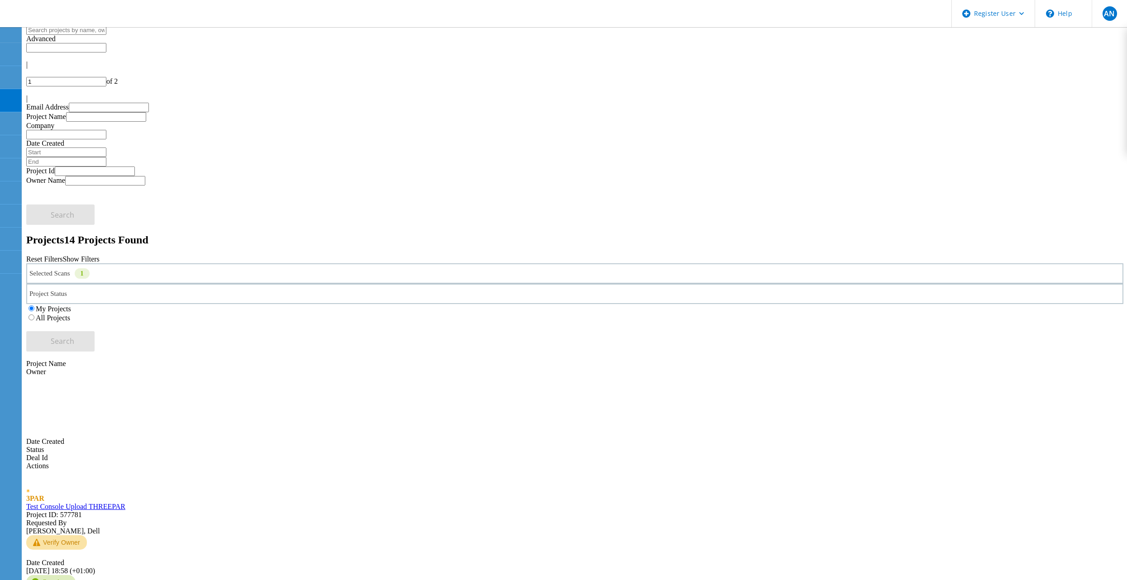
paste input "763515"
type input "763515"
click at [323, 234] on h2 "Projects 14 Projects Found" at bounding box center [574, 240] width 1097 height 12
click at [703, 304] on div "My Projects All Projects" at bounding box center [574, 313] width 1097 height 18
click at [70, 314] on label "All Projects" at bounding box center [53, 318] width 34 height 8
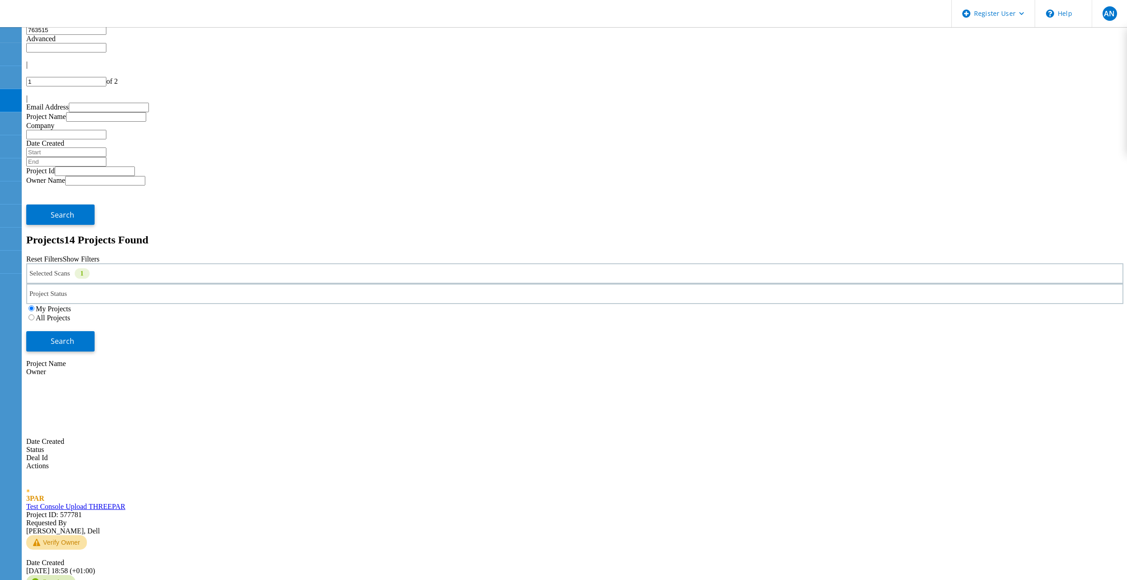
click at [34, 314] on input "All Projects" at bounding box center [32, 317] width 6 height 6
click at [234, 263] on div "Selected Scans 1" at bounding box center [574, 273] width 1097 height 20
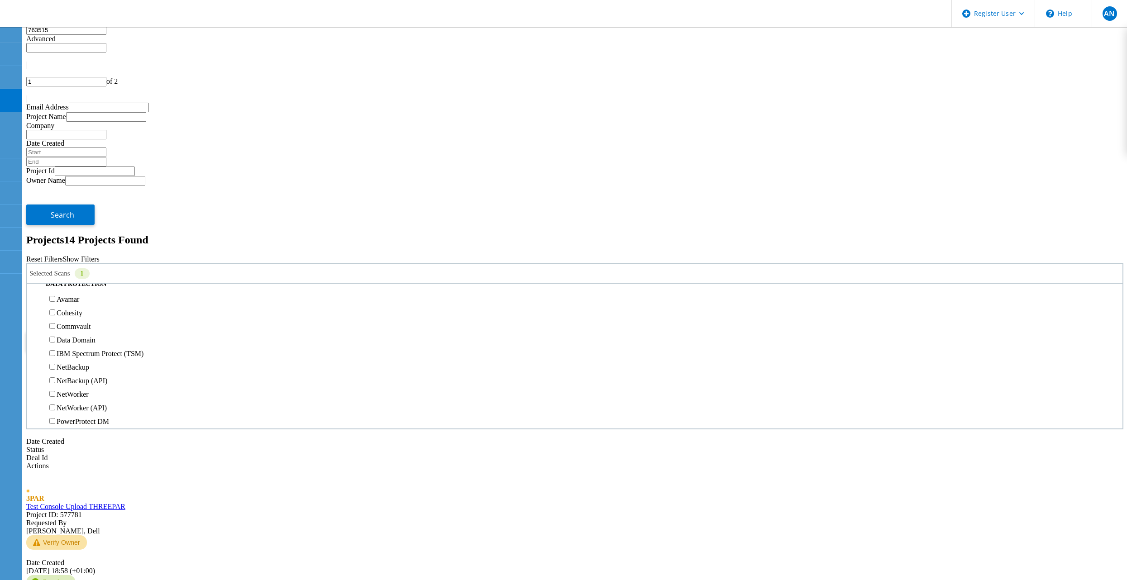
scroll to position [362, 0]
click at [74, 231] on label "3PAR" at bounding box center [65, 235] width 17 height 8
click at [55, 231] on input "3PAR" at bounding box center [52, 234] width 6 height 6
click at [95, 331] on button "Search" at bounding box center [60, 341] width 68 height 20
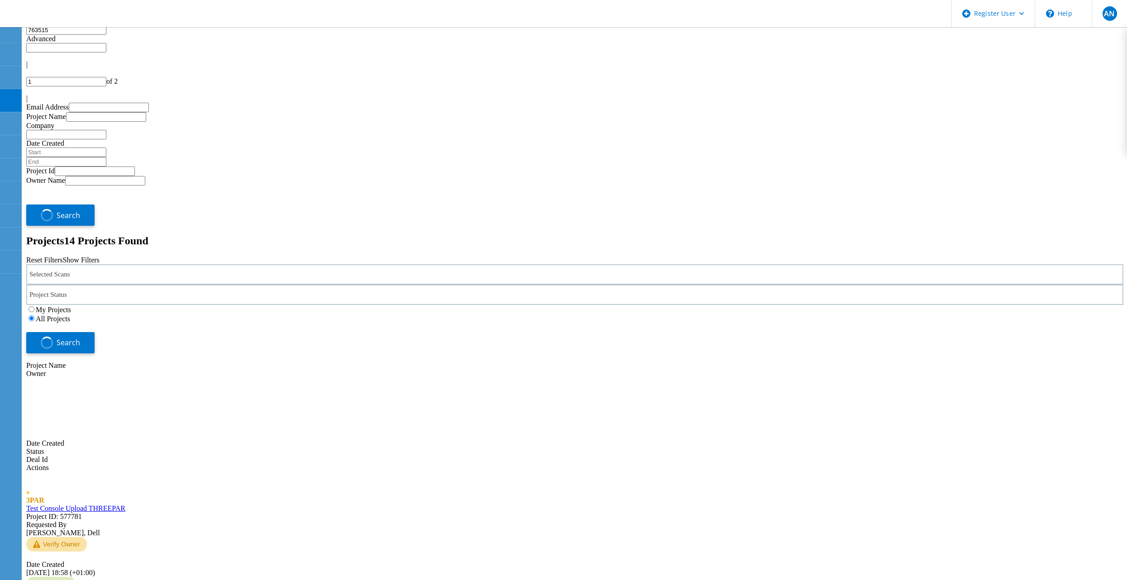
click at [739, 264] on div "Selected Scans Project Status In Progress Complete Published Anonymous Archived…" at bounding box center [574, 308] width 1097 height 89
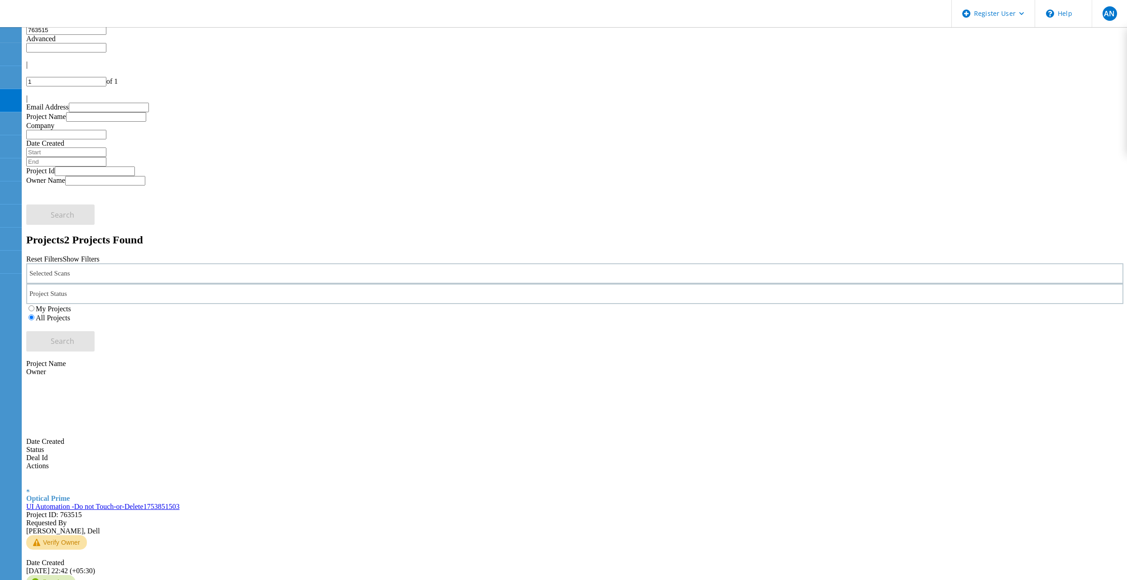
click at [166, 503] on link "UI Automation -Do not Touch-or-Delete1753851503" at bounding box center [102, 507] width 153 height 8
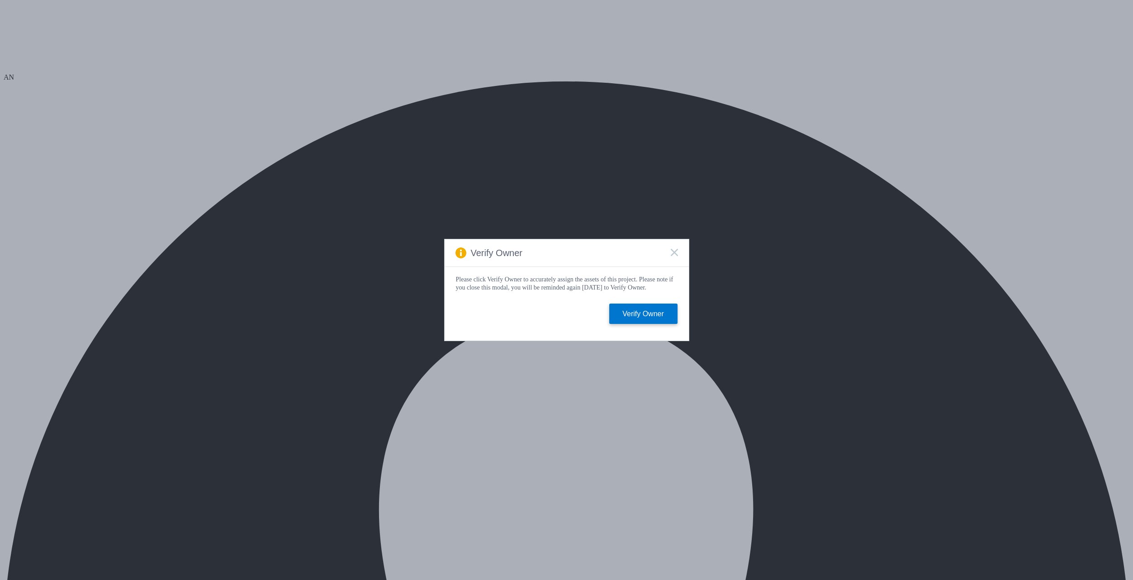
click at [672, 252] on rect at bounding box center [674, 252] width 8 height 8
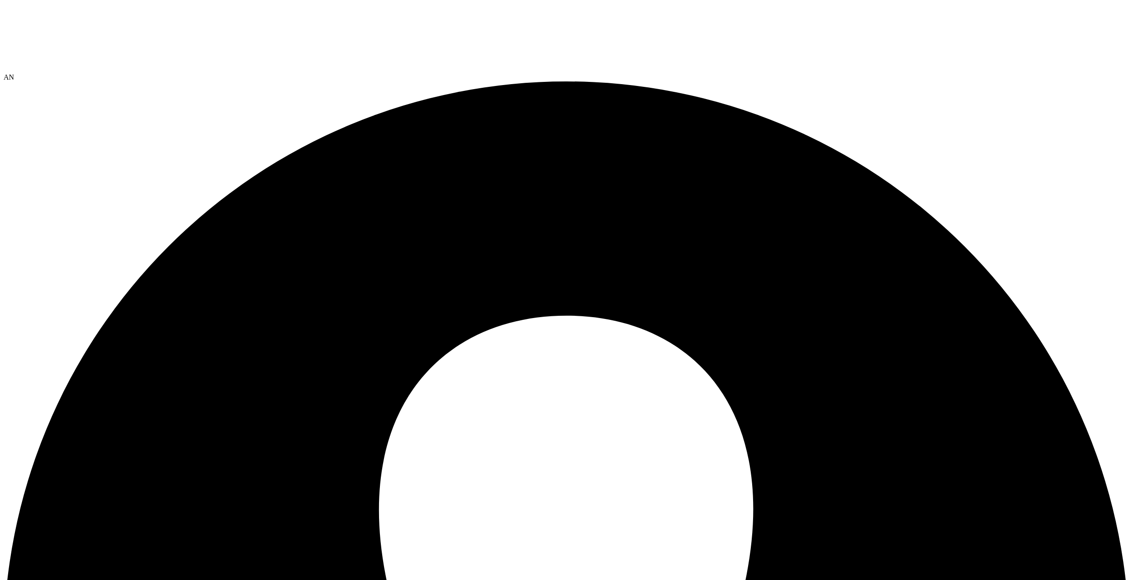
drag, startPoint x: 194, startPoint y: 84, endPoint x: 257, endPoint y: 82, distance: 63.8
